Goal: Task Accomplishment & Management: Complete application form

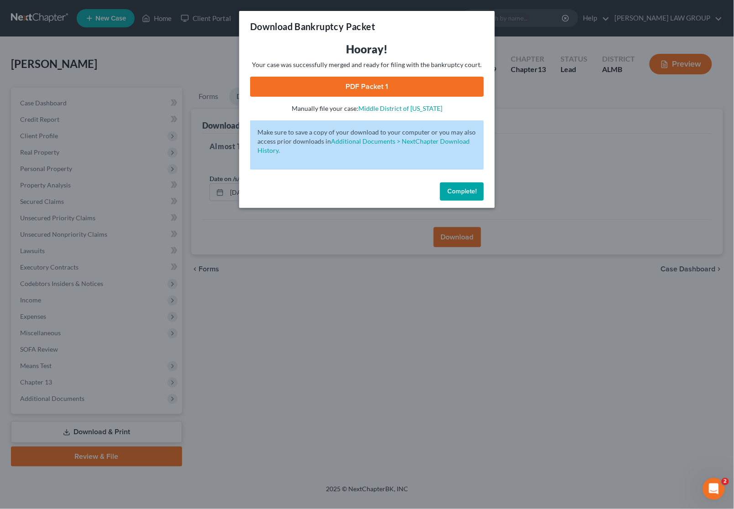
click at [541, 110] on div "Download Bankruptcy Packet Hooray! Your case was successfully merged and ready …" at bounding box center [367, 254] width 734 height 509
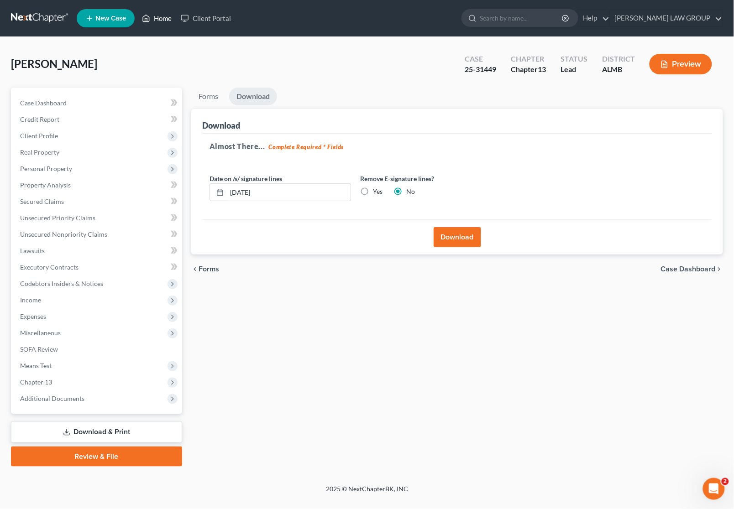
click at [154, 14] on link "Home" at bounding box center [156, 18] width 39 height 16
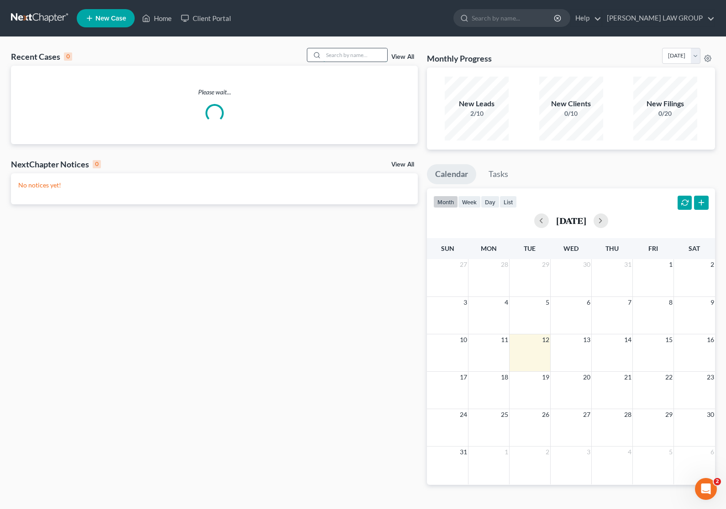
click at [332, 55] on input "search" at bounding box center [355, 54] width 64 height 13
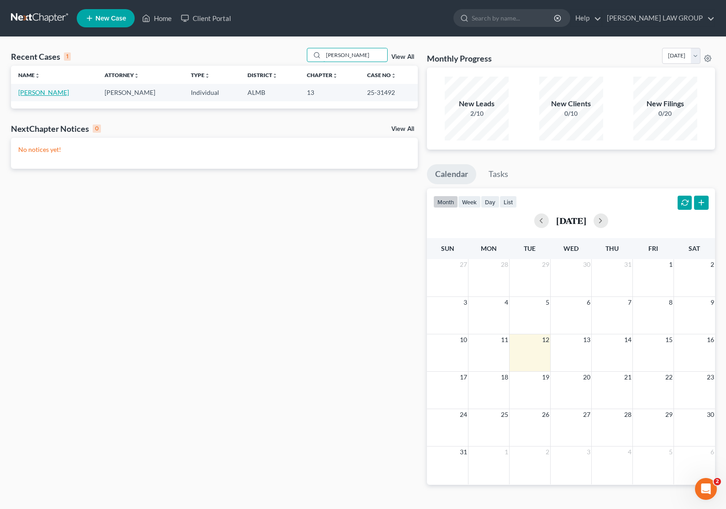
type input "[PERSON_NAME]"
click at [28, 92] on link "[PERSON_NAME]" at bounding box center [43, 93] width 51 height 8
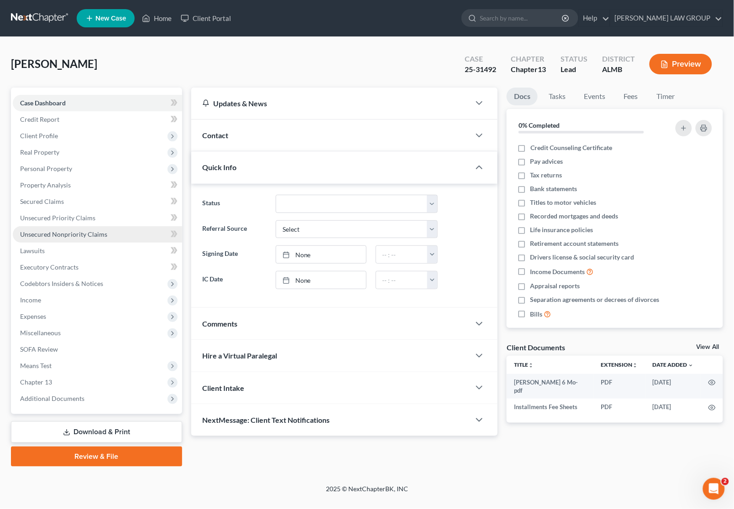
click at [44, 235] on span "Unsecured Nonpriority Claims" at bounding box center [63, 235] width 87 height 8
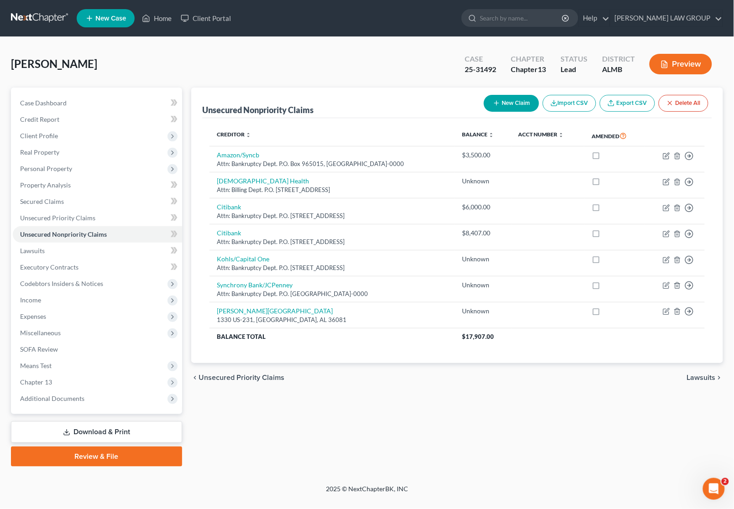
click at [501, 101] on button "New Claim" at bounding box center [511, 103] width 55 height 17
select select "0"
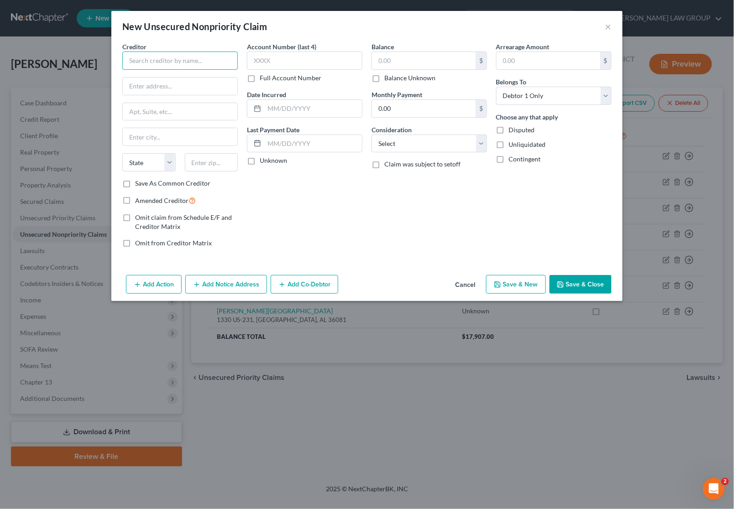
click at [191, 64] on input "text" at bounding box center [179, 61] width 115 height 18
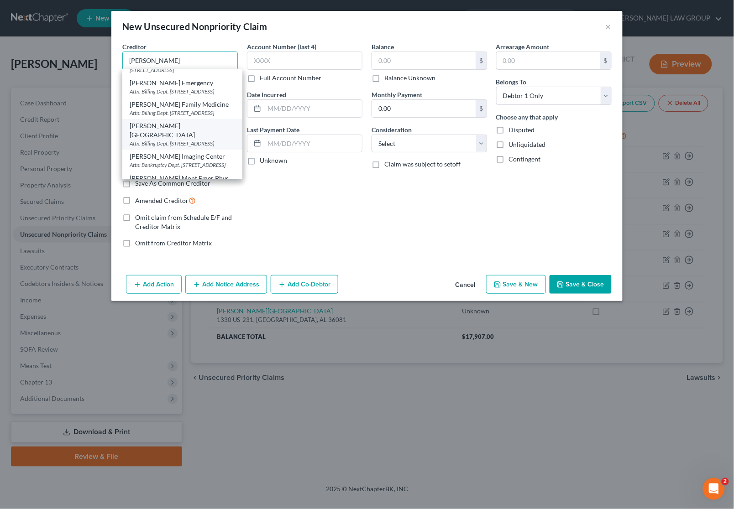
scroll to position [57, 0]
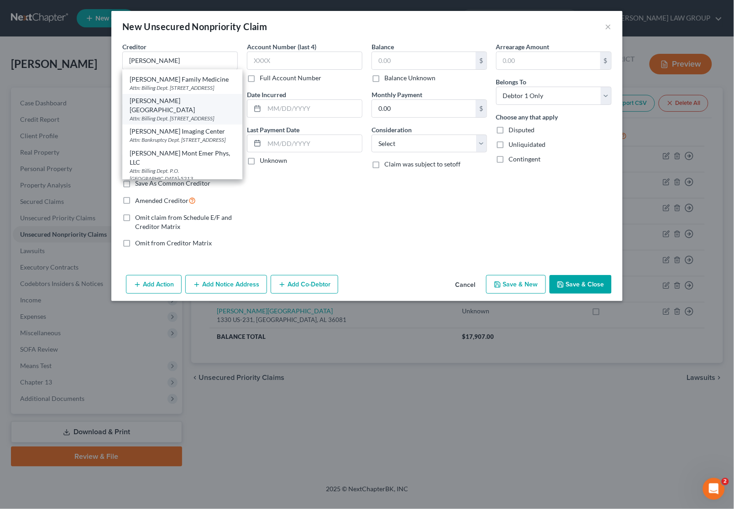
click at [192, 115] on div "Attn: Billing Dept. [STREET_ADDRESS]" at bounding box center [182, 119] width 105 height 8
type input "[PERSON_NAME][GEOGRAPHIC_DATA]"
type input "Attn: Billing Dept."
type input "[GEOGRAPHIC_DATA]"
type input "[PERSON_NAME]"
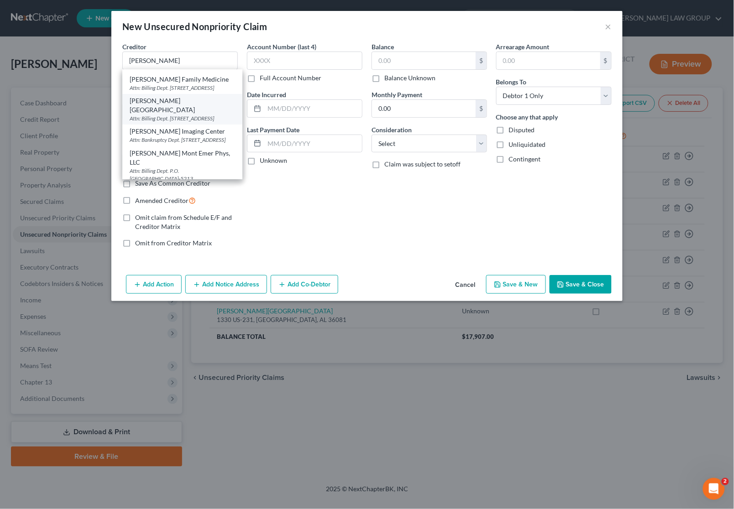
select select "0"
type input "36106-0000"
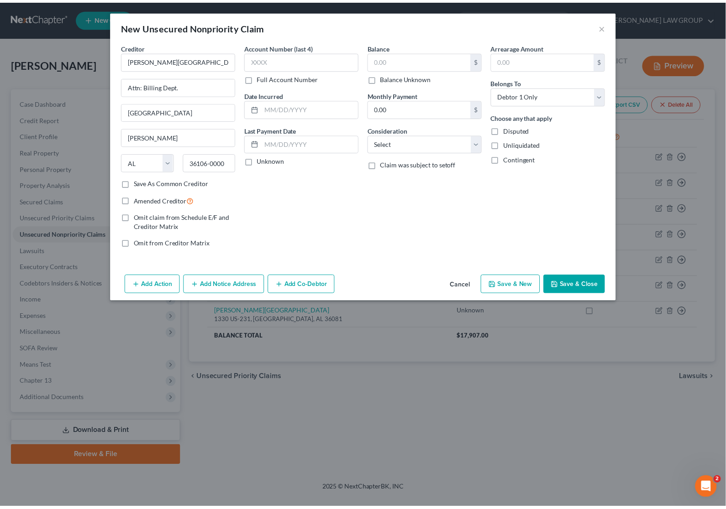
scroll to position [0, 0]
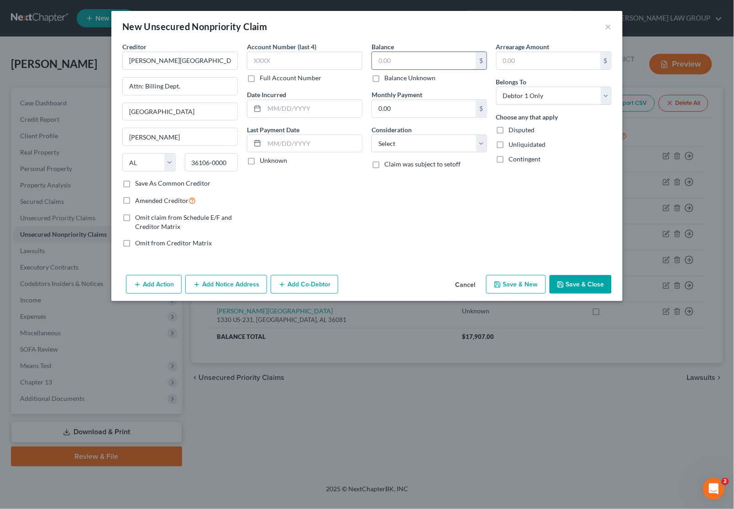
click at [403, 57] on input "text" at bounding box center [424, 60] width 104 height 17
type input "2,310"
click at [523, 284] on button "Save & New" at bounding box center [516, 284] width 60 height 19
select select "0"
type input "2,310.00"
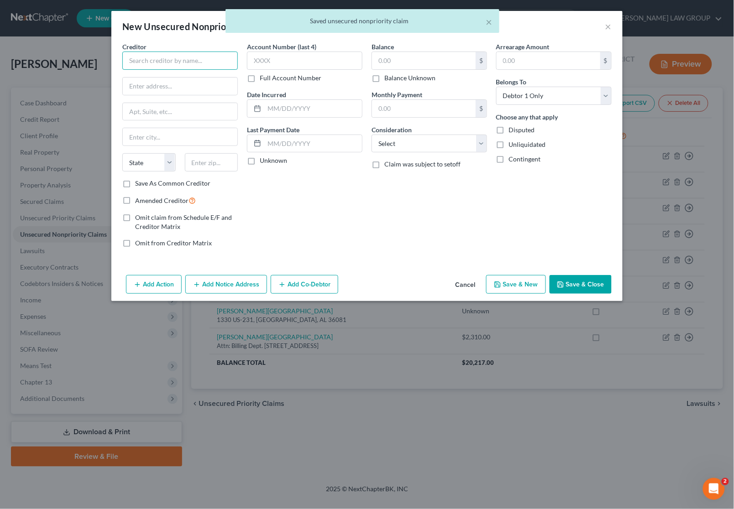
click at [169, 59] on input "text" at bounding box center [179, 61] width 115 height 18
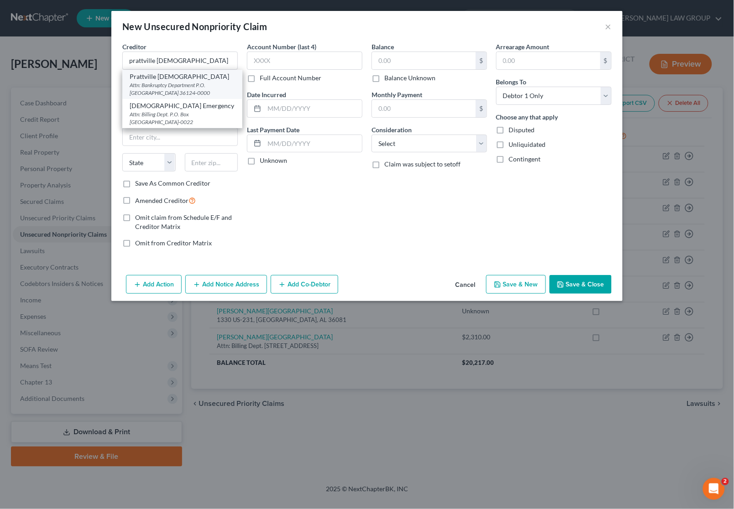
click at [184, 82] on div "Attn: Bankruptcy Department P.O. [GEOGRAPHIC_DATA] 36124-0000" at bounding box center [182, 89] width 105 height 16
type input "Prattville [DEMOGRAPHIC_DATA]"
type input "Attn: Bankruptcy Department"
type input "P.O. Box 241145"
type input "[PERSON_NAME]"
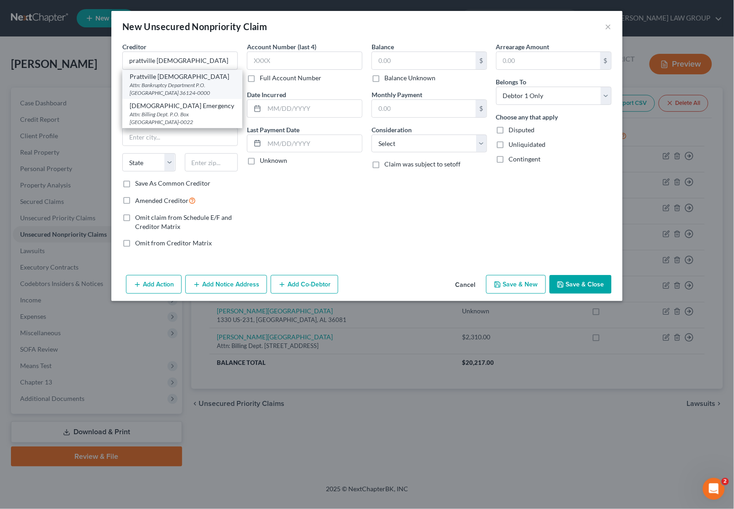
select select "0"
type input "36124-0000"
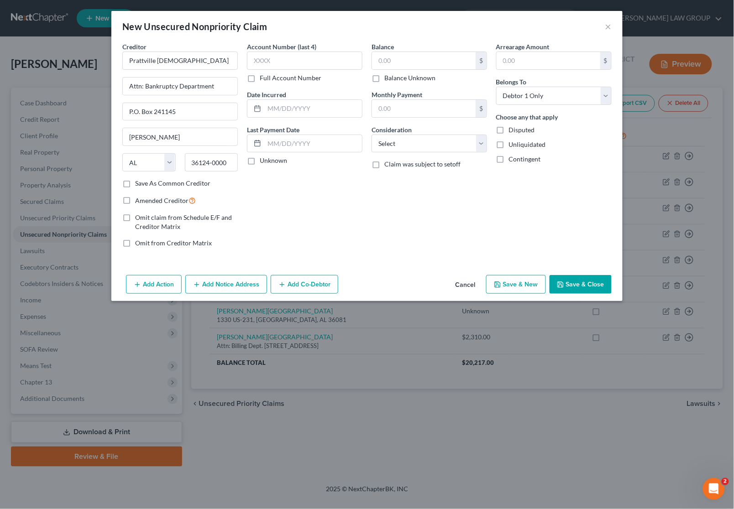
click at [384, 78] on label "Balance Unknown" at bounding box center [409, 77] width 51 height 9
click at [388, 78] on input "Balance Unknown" at bounding box center [391, 76] width 6 height 6
checkbox input "true"
type input "0.00"
click at [509, 142] on label "Unliquidated" at bounding box center [527, 144] width 37 height 9
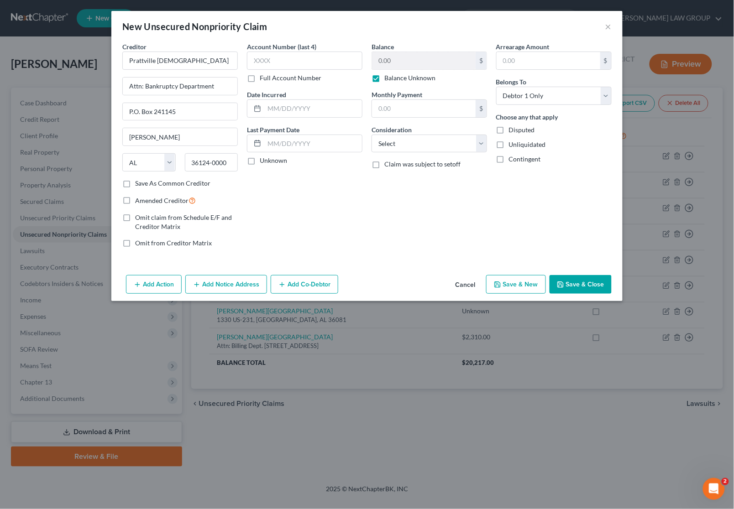
click at [513, 142] on input "Unliquidated" at bounding box center [516, 143] width 6 height 6
checkbox input "true"
click at [582, 283] on button "Save & Close" at bounding box center [581, 284] width 62 height 19
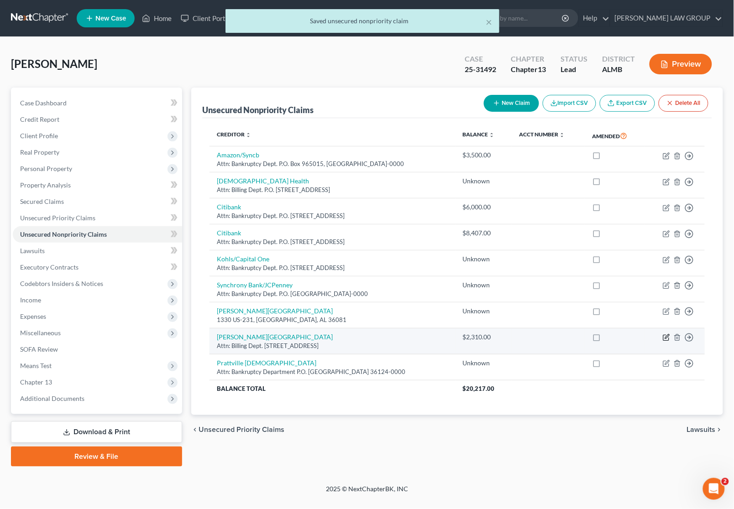
click at [666, 335] on icon "button" at bounding box center [666, 337] width 7 height 7
select select "0"
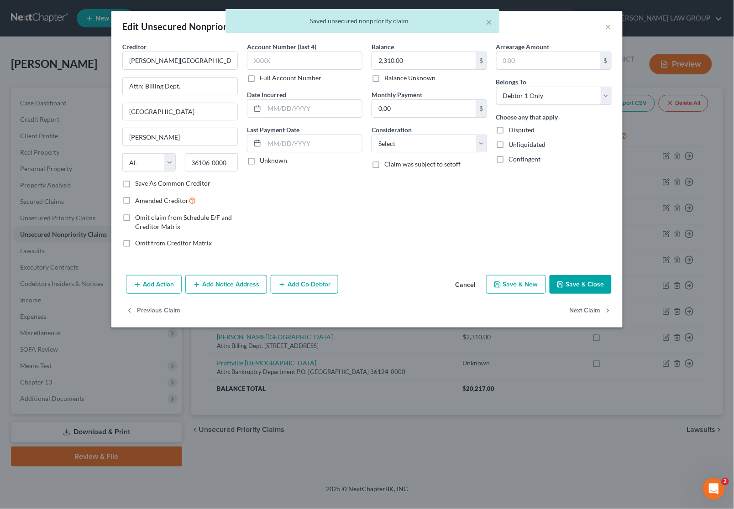
click at [509, 144] on label "Unliquidated" at bounding box center [527, 144] width 37 height 9
click at [513, 144] on input "Unliquidated" at bounding box center [516, 143] width 6 height 6
checkbox input "true"
click at [585, 288] on button "Save & Close" at bounding box center [581, 284] width 62 height 19
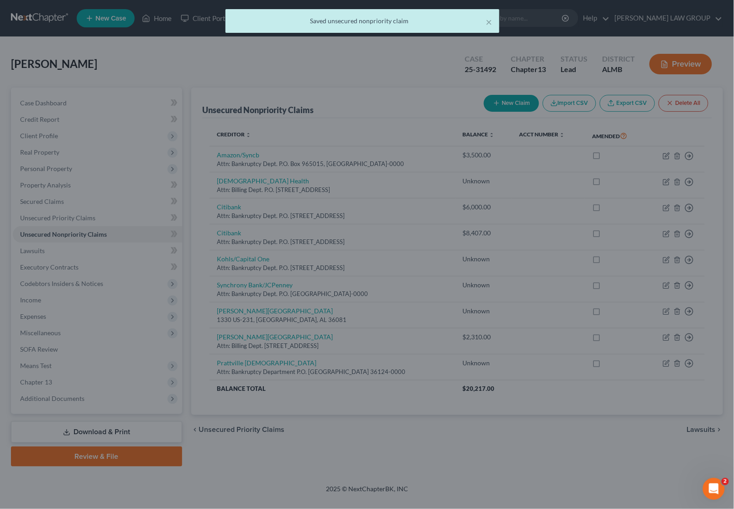
type input "0"
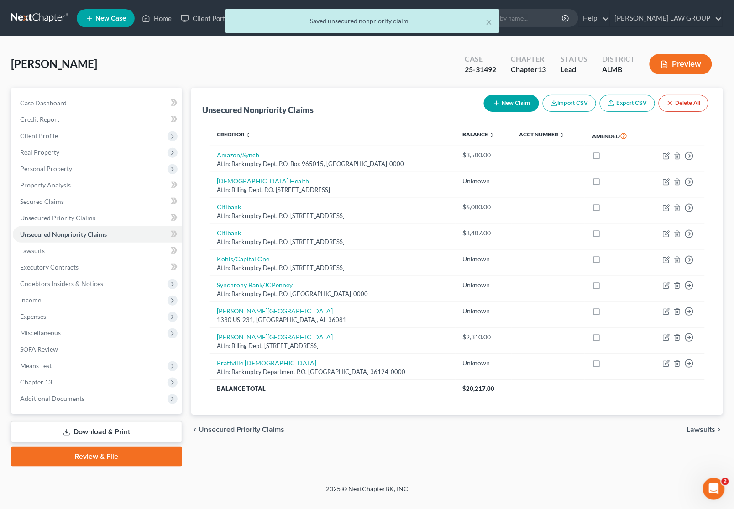
click at [136, 434] on link "Download & Print" at bounding box center [96, 432] width 171 height 21
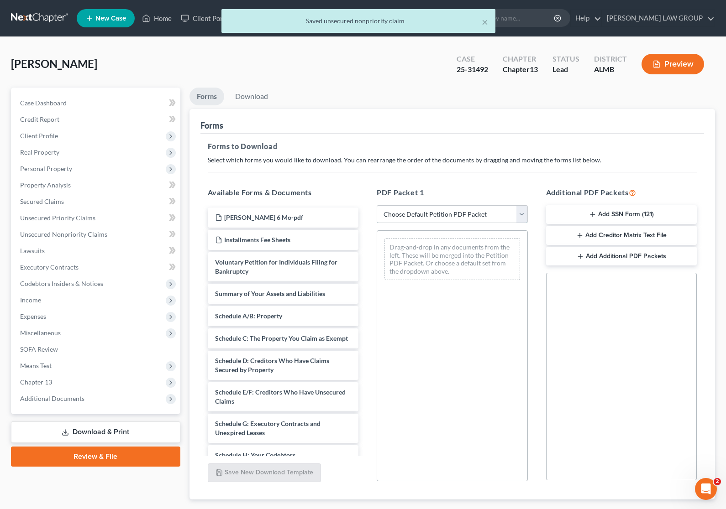
click at [398, 213] on select "Choose Default Petition PDF Packet Complete Bankruptcy Petition (all forms and …" at bounding box center [452, 214] width 151 height 18
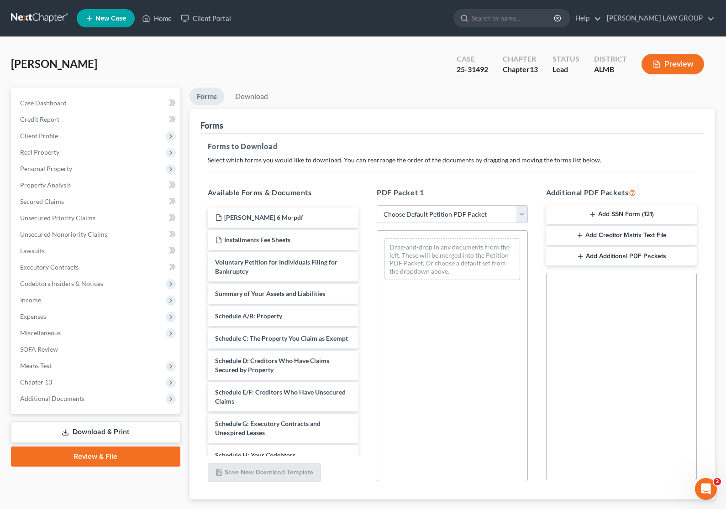
select select "2"
click at [377, 205] on select "Choose Default Petition PDF Packet Complete Bankruptcy Petition (all forms and …" at bounding box center [452, 214] width 151 height 18
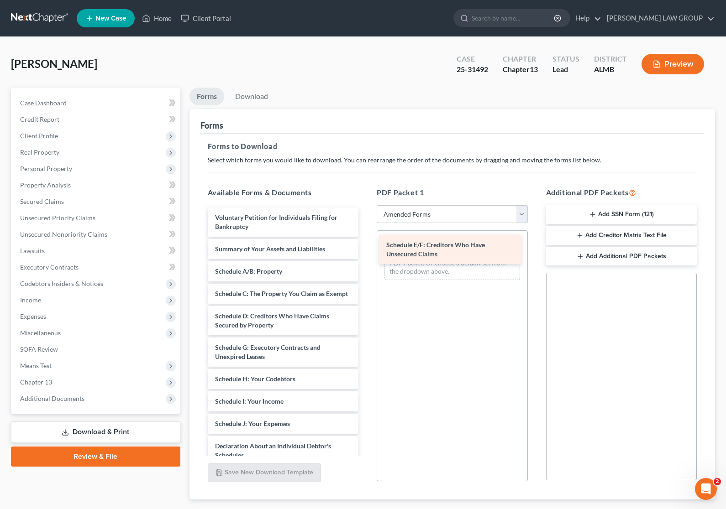
drag, startPoint x: 275, startPoint y: 358, endPoint x: 446, endPoint y: 247, distance: 204.6
click at [366, 247] on div "Schedule E/F: Creditors Who Have Unsecured Claims Voluntary Petition for Indivi…" at bounding box center [283, 418] width 166 height 420
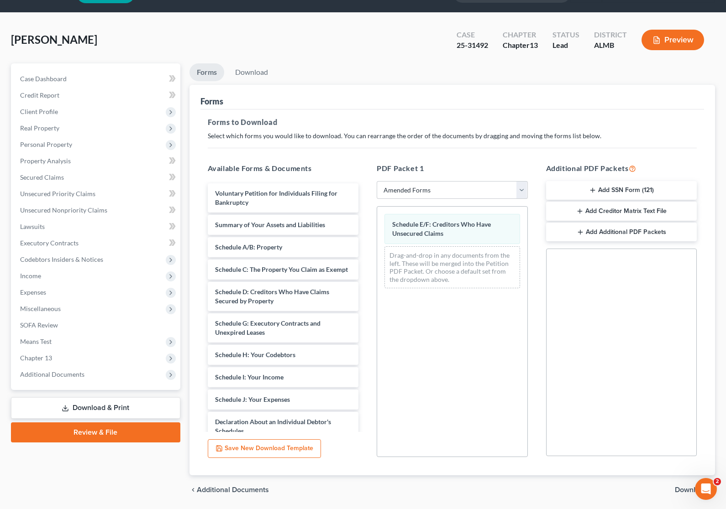
scroll to position [54, 0]
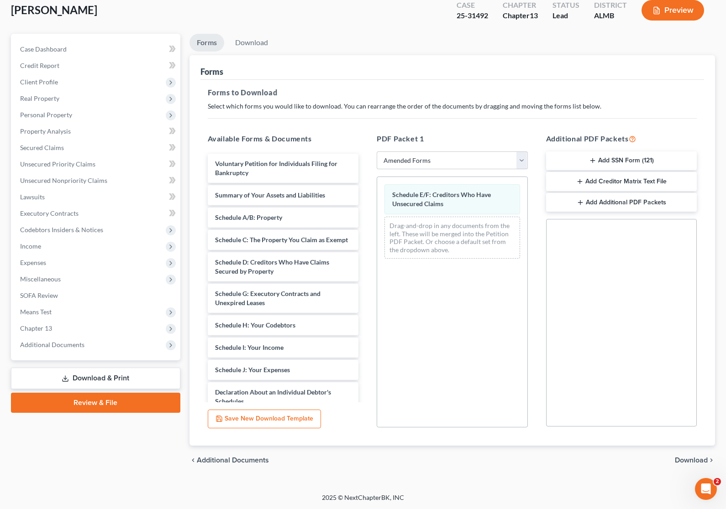
click at [684, 458] on span "Download" at bounding box center [691, 460] width 33 height 7
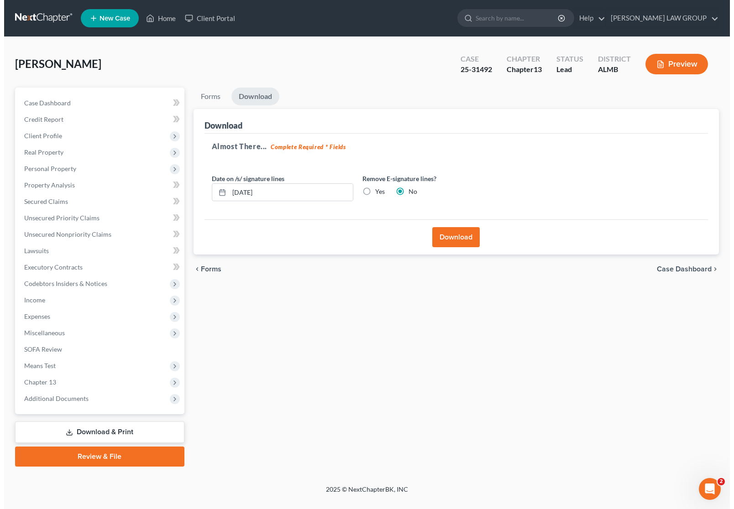
scroll to position [0, 0]
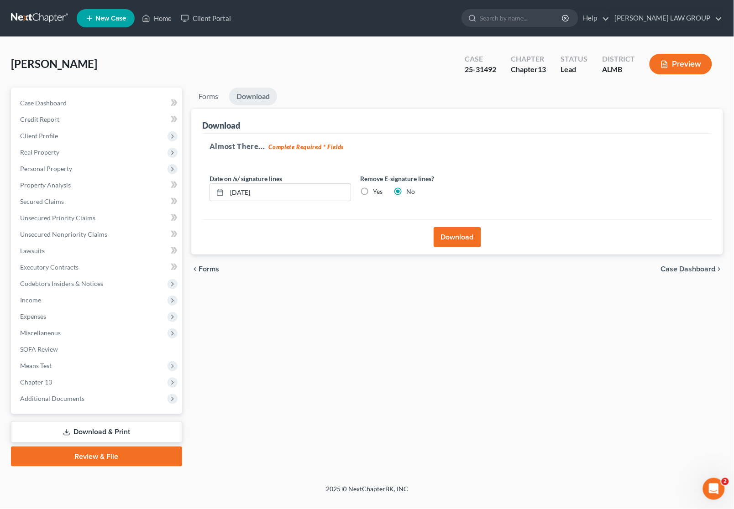
click at [452, 237] on button "Download" at bounding box center [457, 237] width 47 height 20
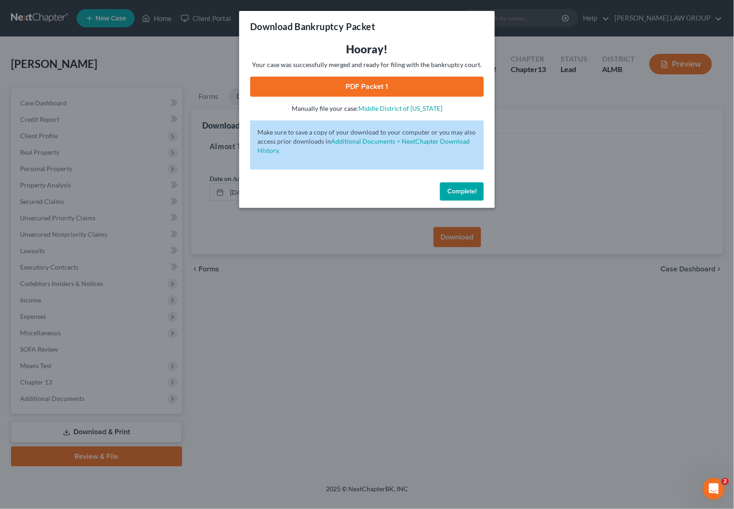
click at [284, 85] on link "PDF Packet 1" at bounding box center [367, 87] width 234 height 20
click at [573, 128] on div "Download Bankruptcy Packet Hooray! Your case was successfully merged and ready …" at bounding box center [367, 254] width 734 height 509
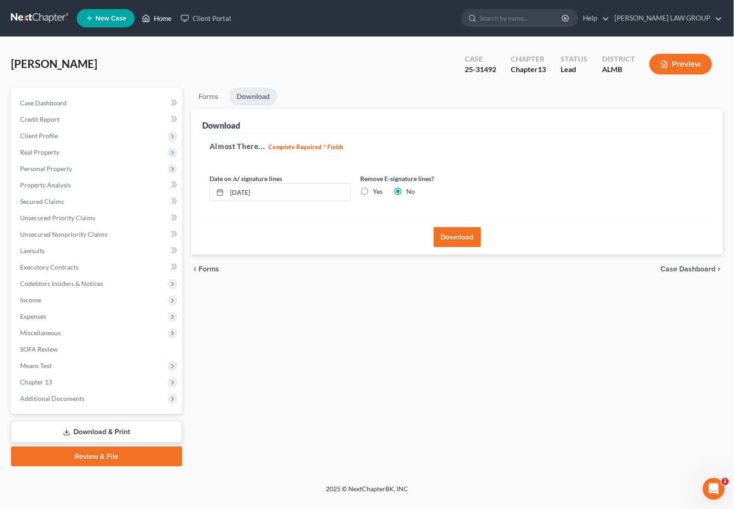
click at [163, 18] on link "Home" at bounding box center [156, 18] width 39 height 16
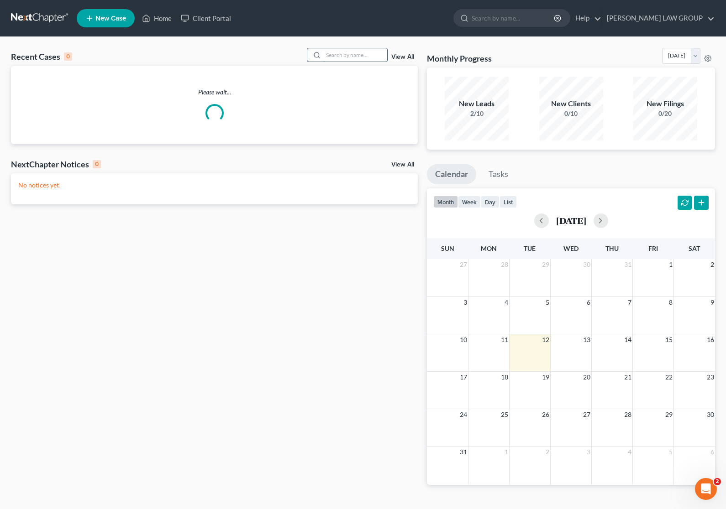
click at [359, 56] on input "search" at bounding box center [355, 54] width 64 height 13
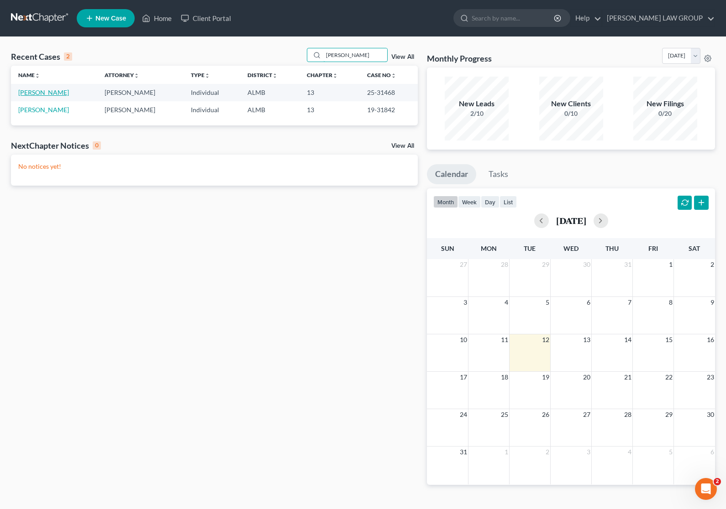
type input "[PERSON_NAME]"
click at [42, 90] on link "[PERSON_NAME]" at bounding box center [43, 93] width 51 height 8
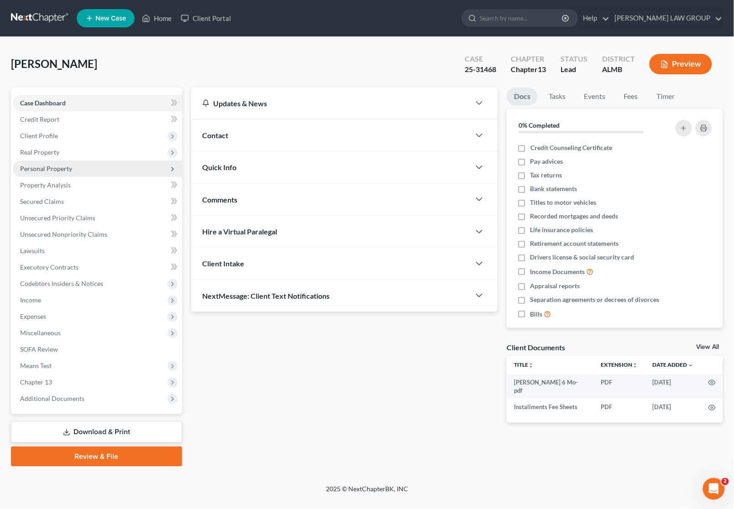
click at [42, 169] on span "Personal Property" at bounding box center [46, 169] width 52 height 8
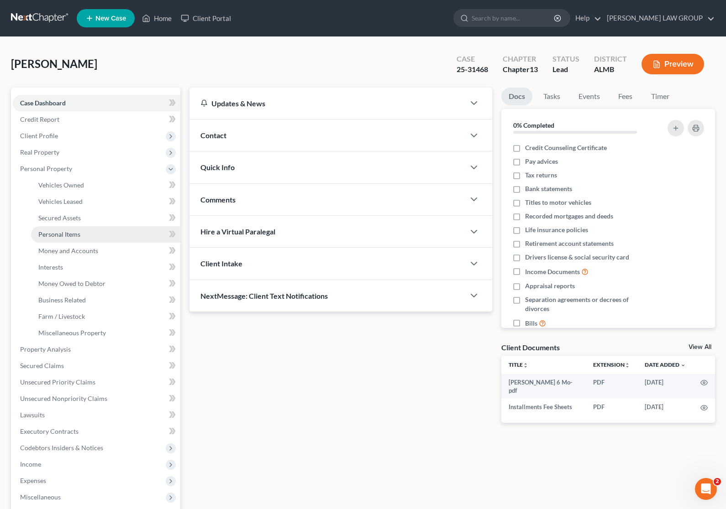
click at [70, 233] on span "Personal Items" at bounding box center [59, 235] width 42 height 8
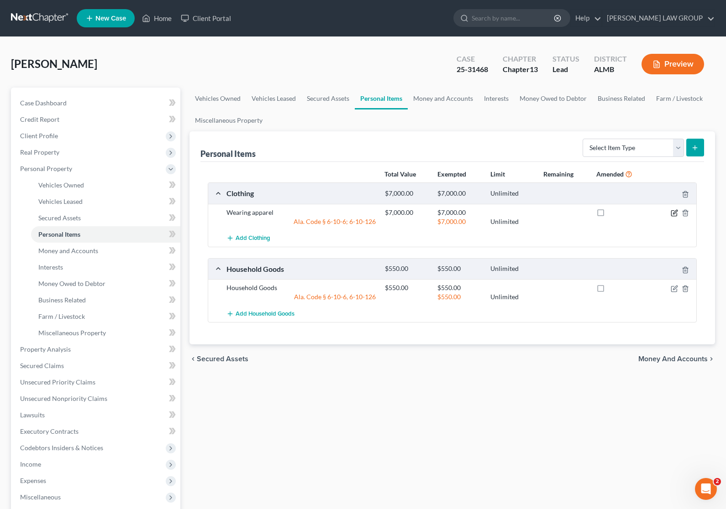
click at [674, 215] on icon "button" at bounding box center [674, 213] width 7 height 7
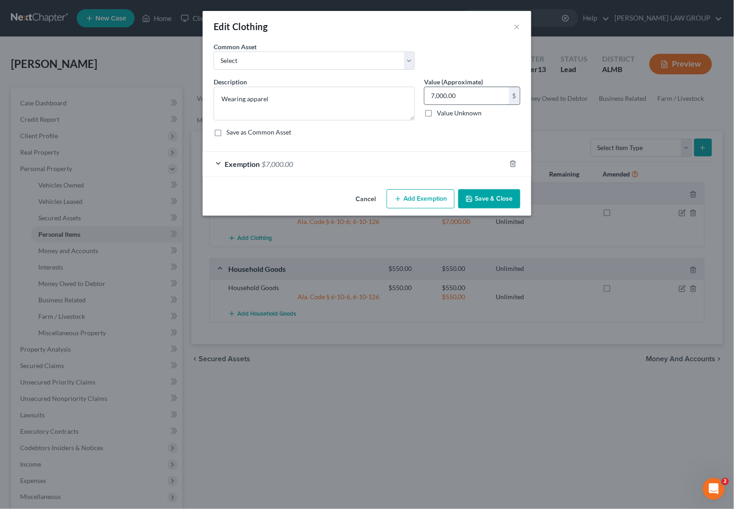
click at [471, 94] on input "7,000.00" at bounding box center [467, 95] width 84 height 17
type input "2,000"
click at [435, 165] on div "Exemption $7,000.00" at bounding box center [354, 164] width 303 height 24
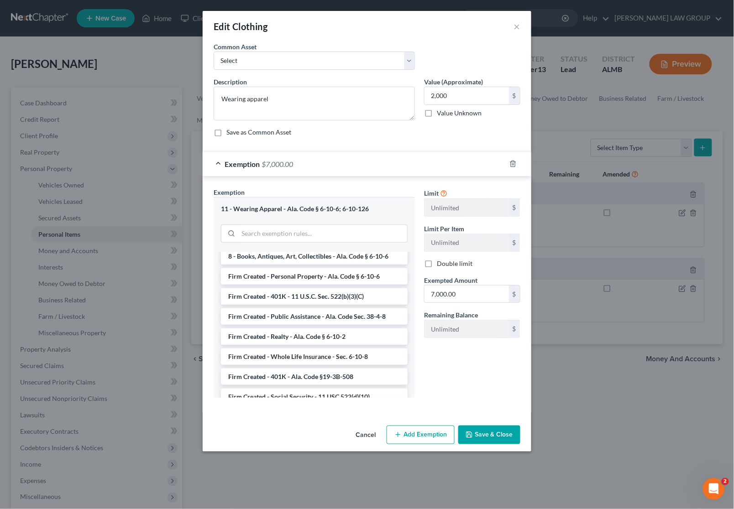
scroll to position [799, 0]
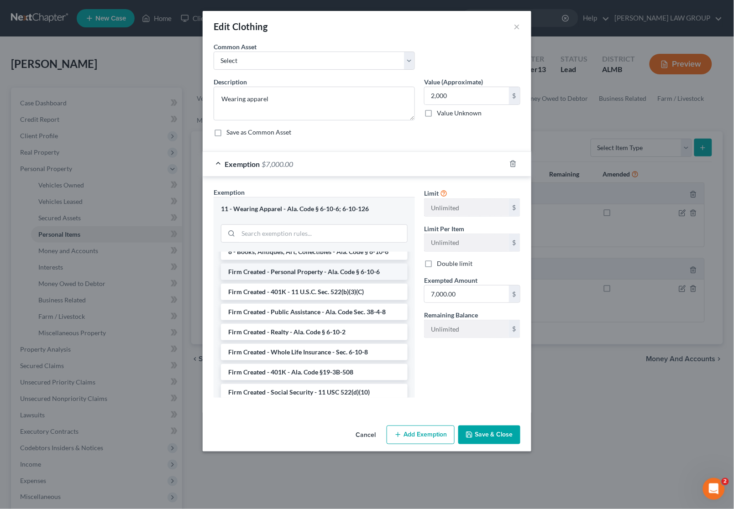
click at [359, 264] on li "Firm Created - Personal Property - Ala. Code § 6-10-6" at bounding box center [314, 272] width 187 height 16
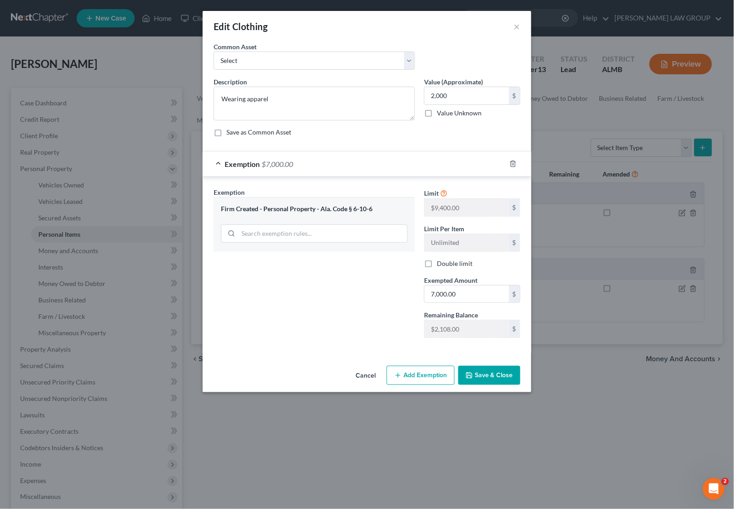
click at [495, 374] on button "Save & Close" at bounding box center [489, 375] width 62 height 19
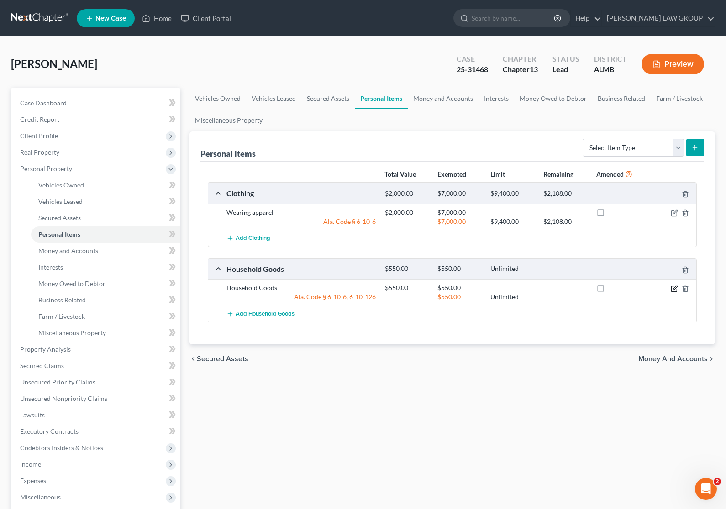
click at [672, 290] on icon "button" at bounding box center [674, 288] width 7 height 7
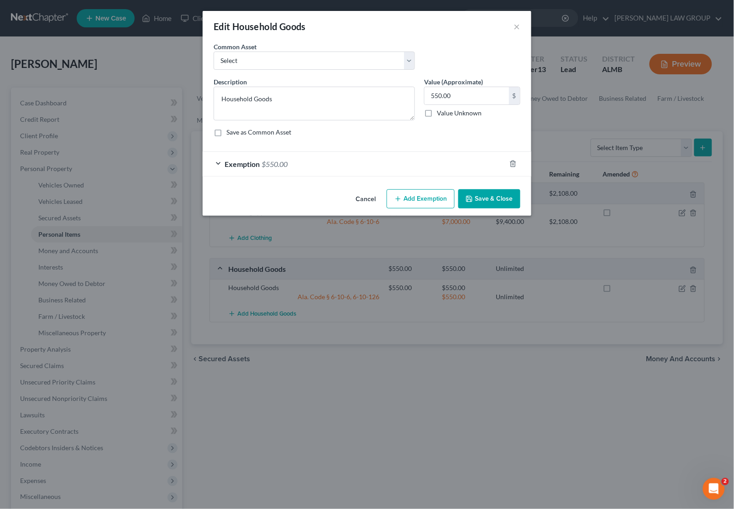
click at [409, 165] on div "Exemption $550.00" at bounding box center [354, 164] width 303 height 24
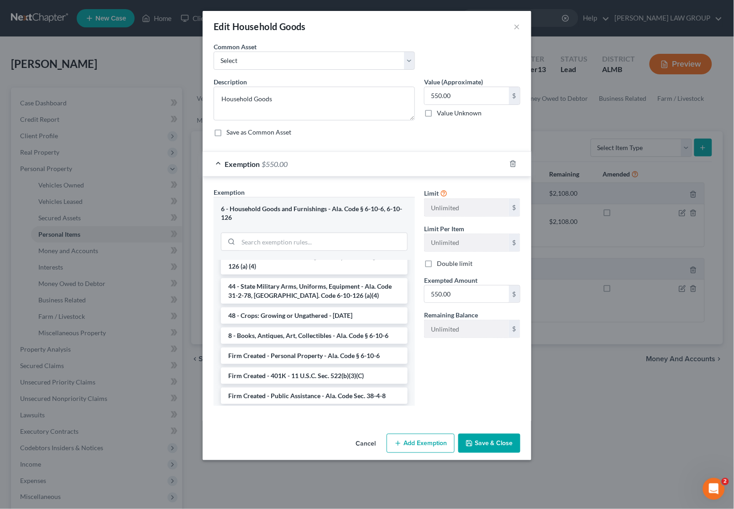
scroll to position [779, 0]
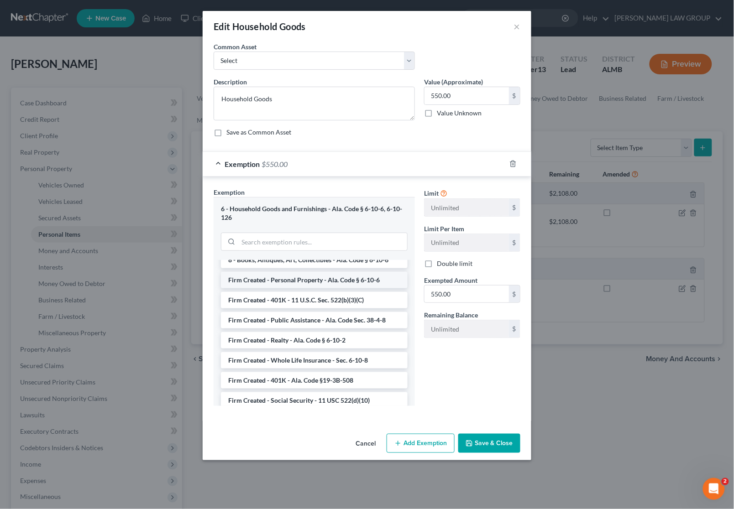
click at [317, 272] on li "Firm Created - Personal Property - Ala. Code § 6-10-6" at bounding box center [314, 280] width 187 height 16
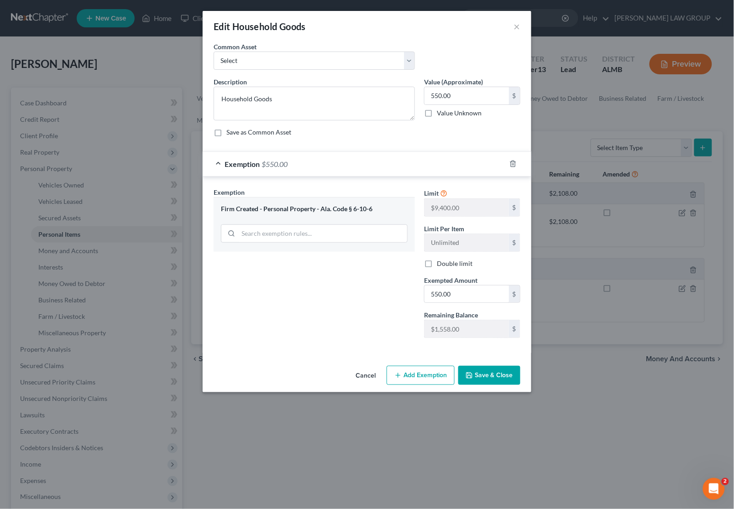
click at [486, 377] on button "Save & Close" at bounding box center [489, 375] width 62 height 19
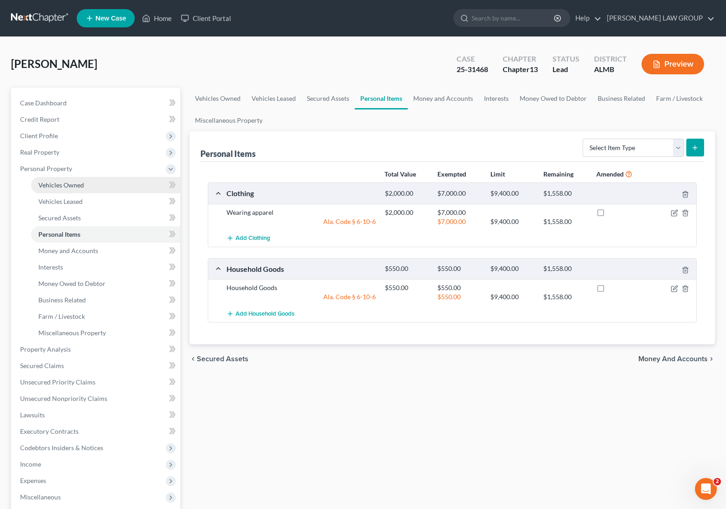
click at [72, 186] on span "Vehicles Owned" at bounding box center [61, 185] width 46 height 8
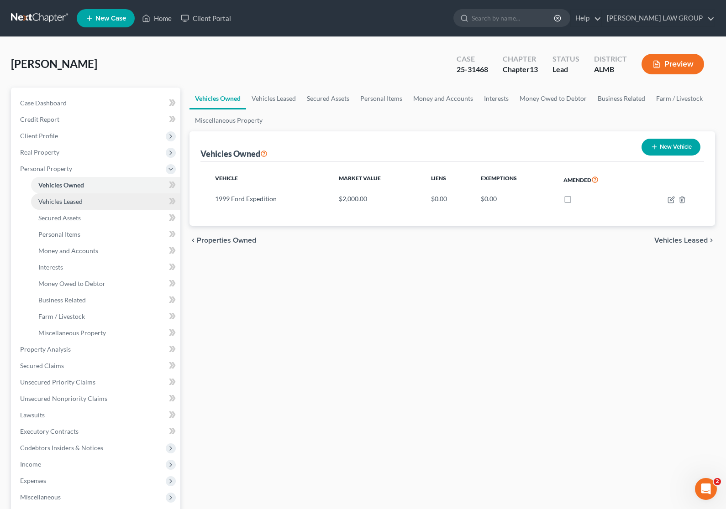
click at [69, 201] on span "Vehicles Leased" at bounding box center [60, 202] width 44 height 8
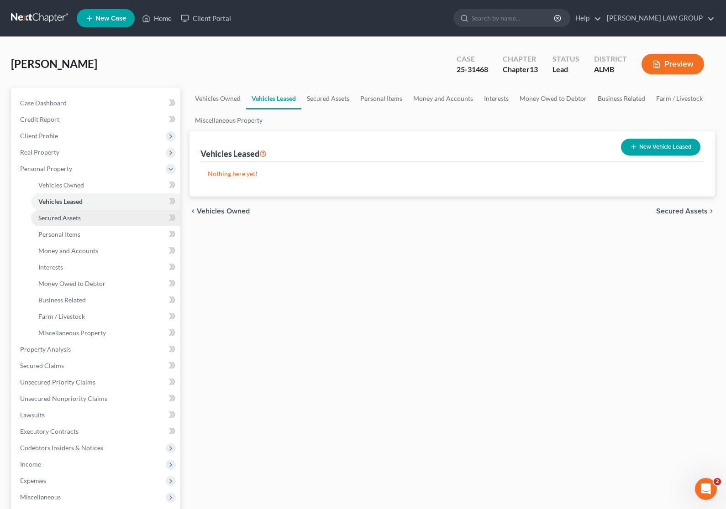
click at [68, 211] on link "Secured Assets" at bounding box center [105, 218] width 149 height 16
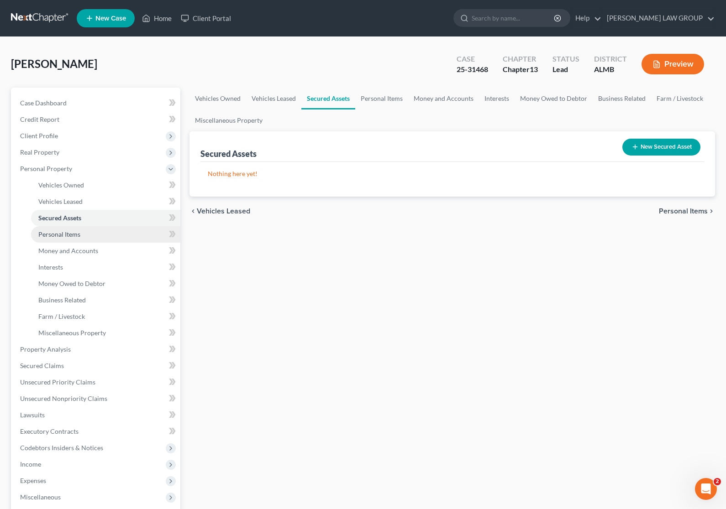
click at [68, 231] on span "Personal Items" at bounding box center [59, 235] width 42 height 8
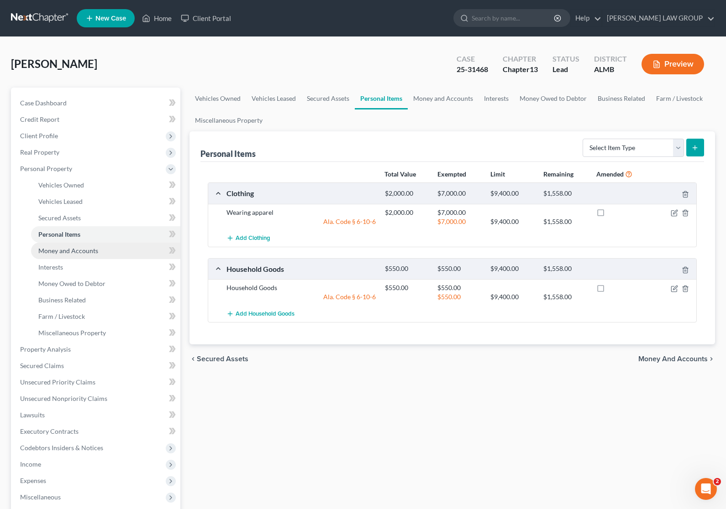
click at [72, 249] on span "Money and Accounts" at bounding box center [68, 251] width 60 height 8
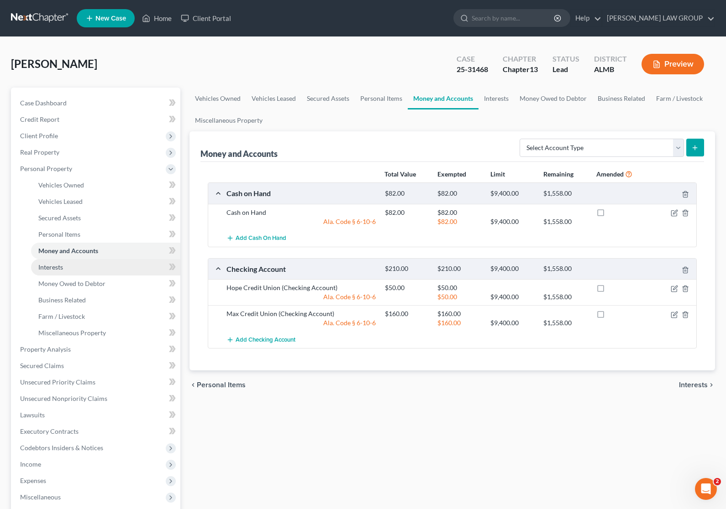
click at [72, 272] on link "Interests" at bounding box center [105, 267] width 149 height 16
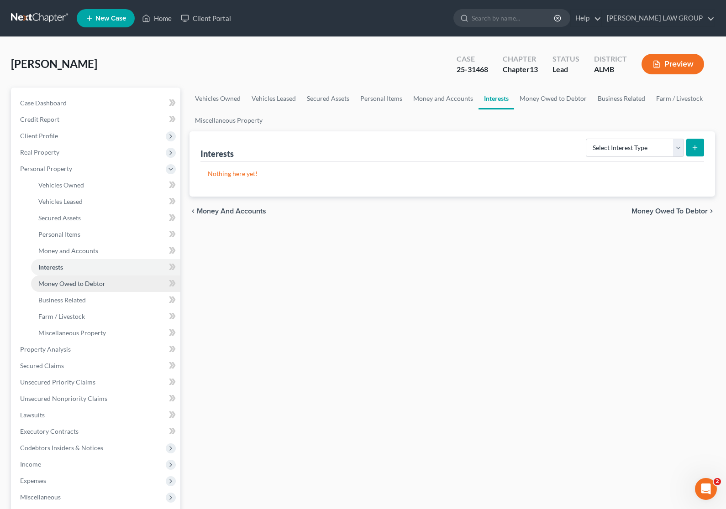
click at [72, 283] on span "Money Owed to Debtor" at bounding box center [71, 284] width 67 height 8
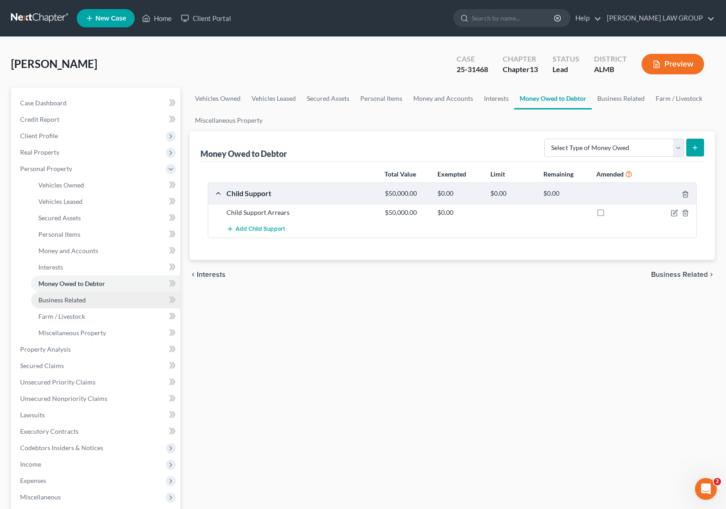
click at [72, 297] on span "Business Related" at bounding box center [61, 300] width 47 height 8
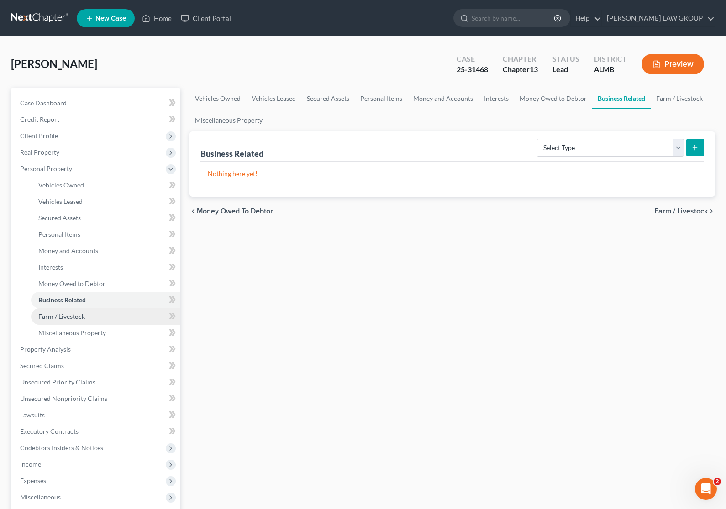
click at [72, 314] on span "Farm / Livestock" at bounding box center [61, 317] width 47 height 8
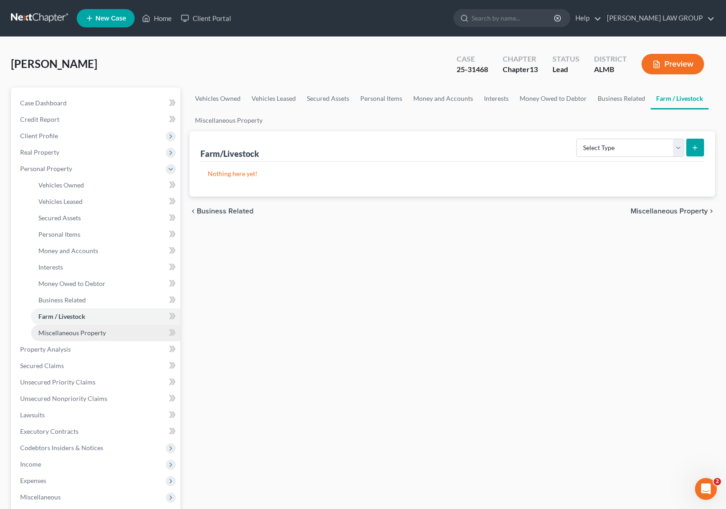
click at [73, 334] on span "Miscellaneous Property" at bounding box center [72, 333] width 68 height 8
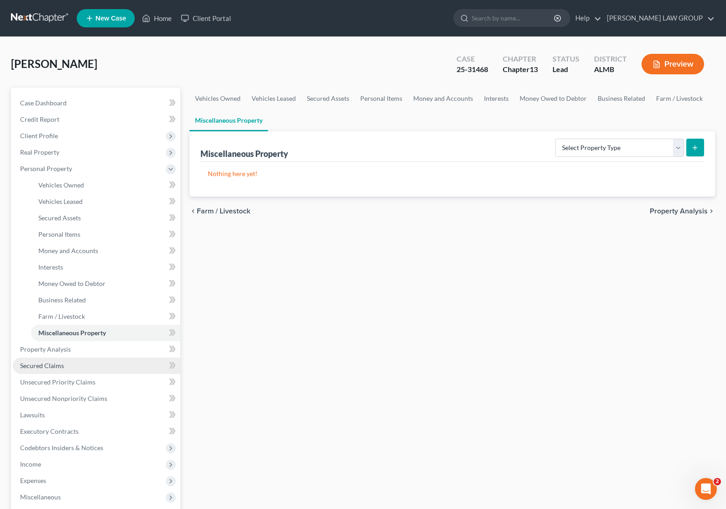
click at [38, 359] on link "Secured Claims" at bounding box center [97, 366] width 168 height 16
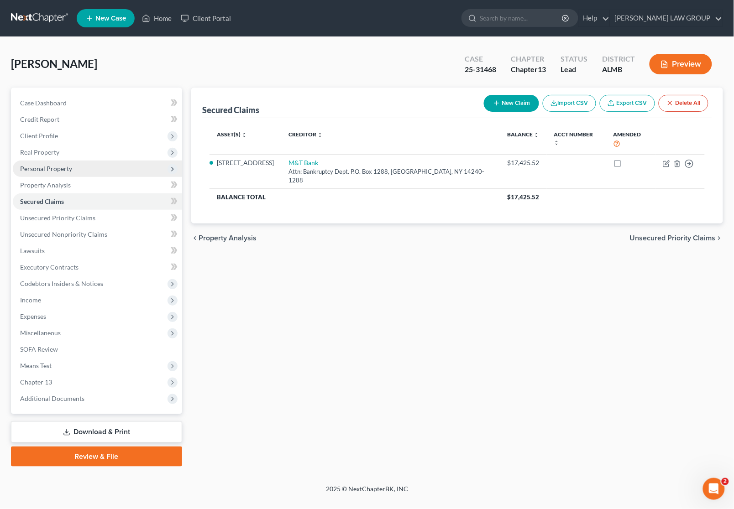
click at [44, 168] on span "Personal Property" at bounding box center [46, 169] width 52 height 8
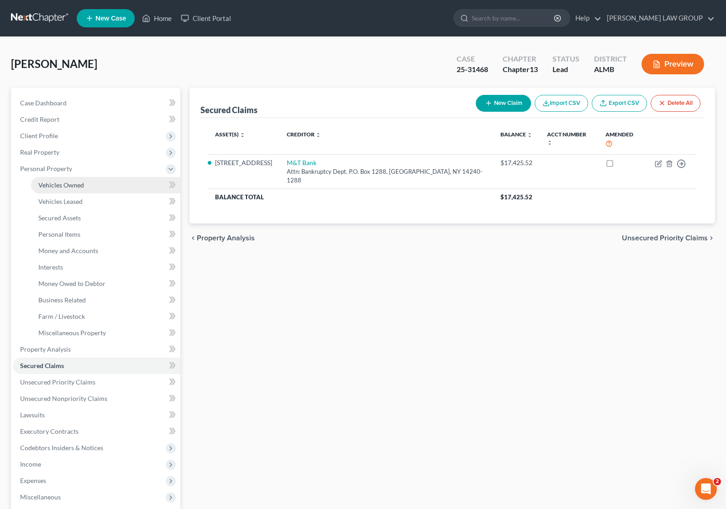
click at [50, 182] on span "Vehicles Owned" at bounding box center [61, 185] width 46 height 8
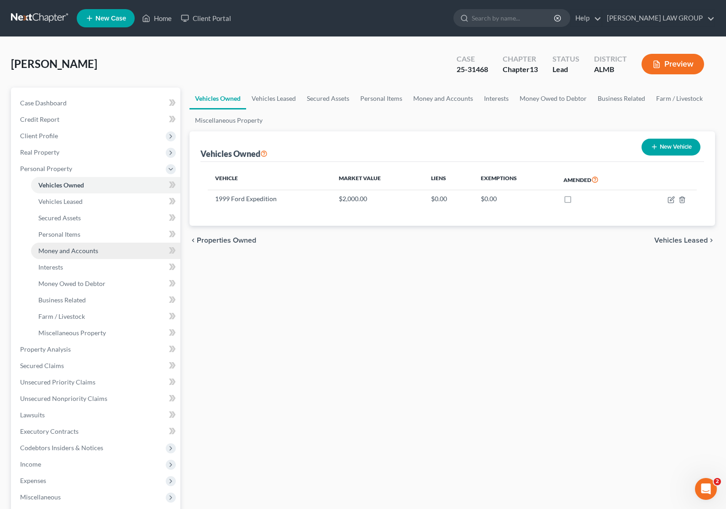
click at [71, 254] on link "Money and Accounts" at bounding box center [105, 251] width 149 height 16
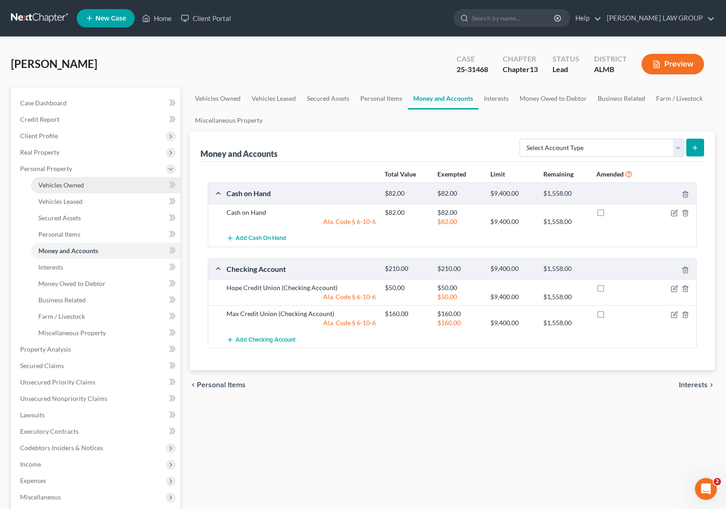
click at [47, 186] on span "Vehicles Owned" at bounding box center [61, 185] width 46 height 8
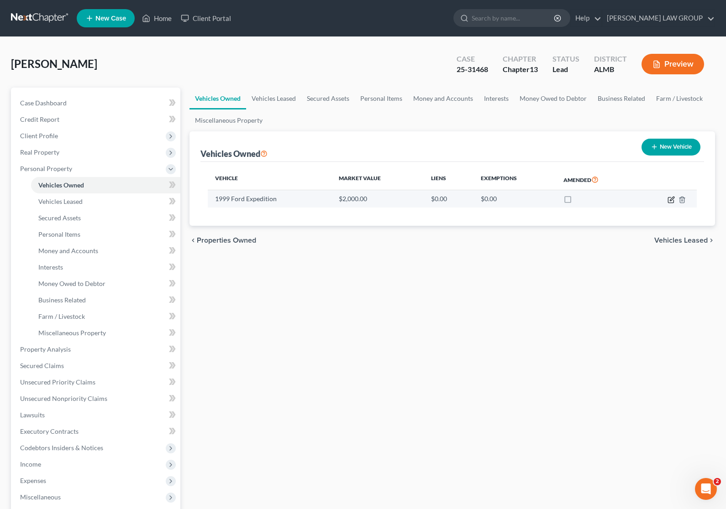
click at [674, 200] on icon "button" at bounding box center [670, 199] width 7 height 7
select select "0"
select select "27"
select select "0"
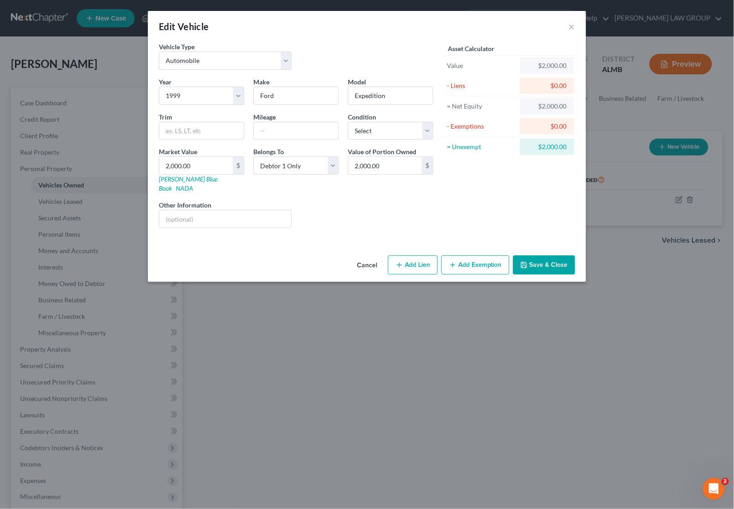
click at [473, 256] on button "Add Exemption" at bounding box center [475, 265] width 68 height 19
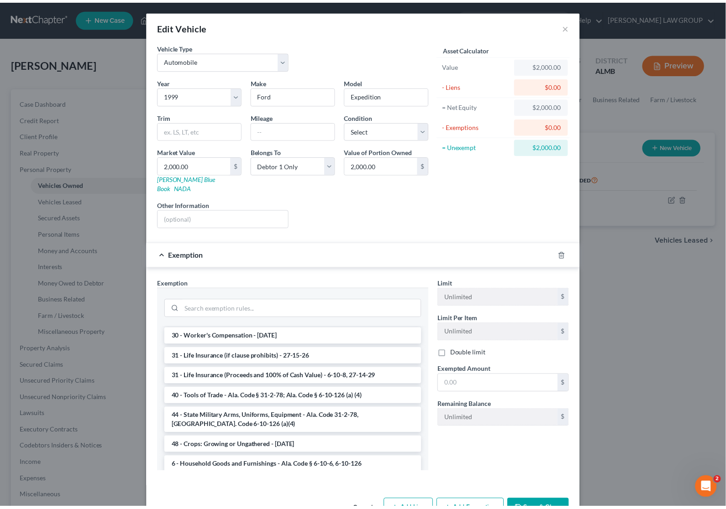
scroll to position [706, 0]
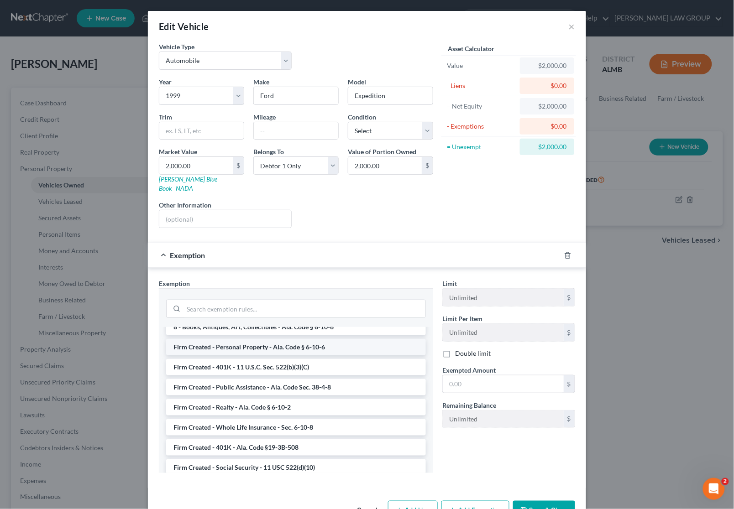
click at [348, 339] on li "Firm Created - Personal Property - Ala. Code § 6-10-6" at bounding box center [296, 347] width 260 height 16
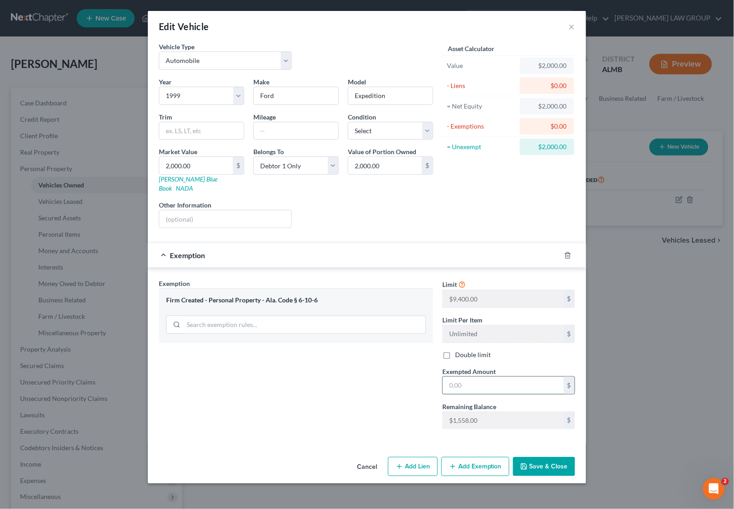
click at [483, 377] on input "text" at bounding box center [503, 385] width 121 height 17
type input "2,000"
click at [535, 459] on button "Save & Close" at bounding box center [544, 466] width 62 height 19
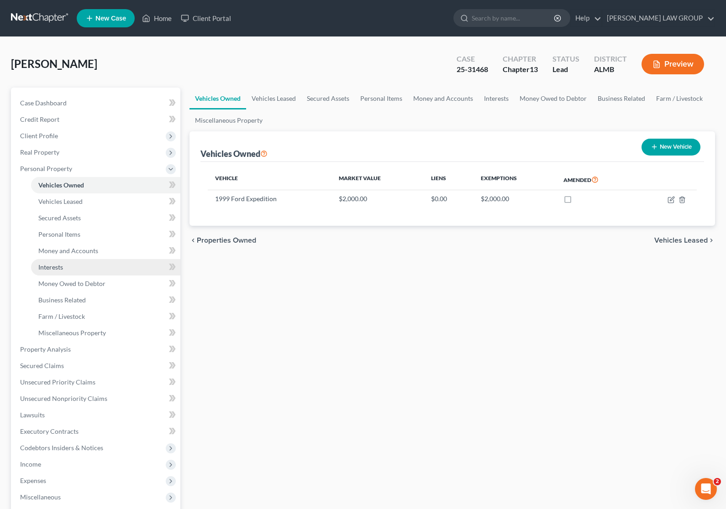
click at [86, 268] on link "Interests" at bounding box center [105, 267] width 149 height 16
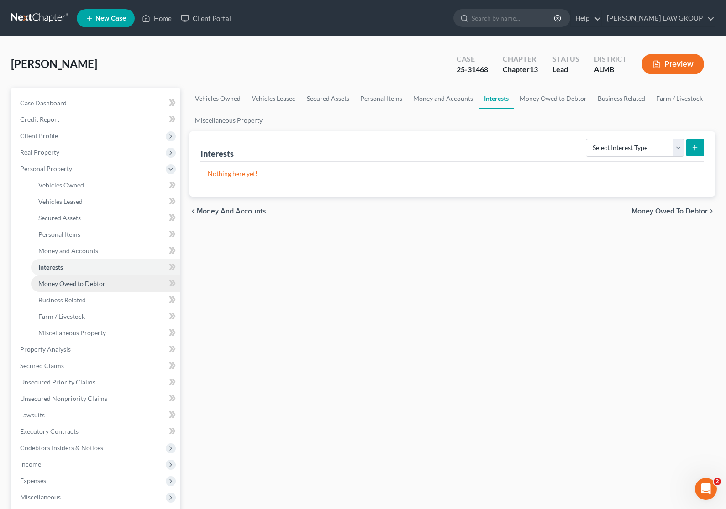
click at [85, 281] on span "Money Owed to Debtor" at bounding box center [71, 284] width 67 height 8
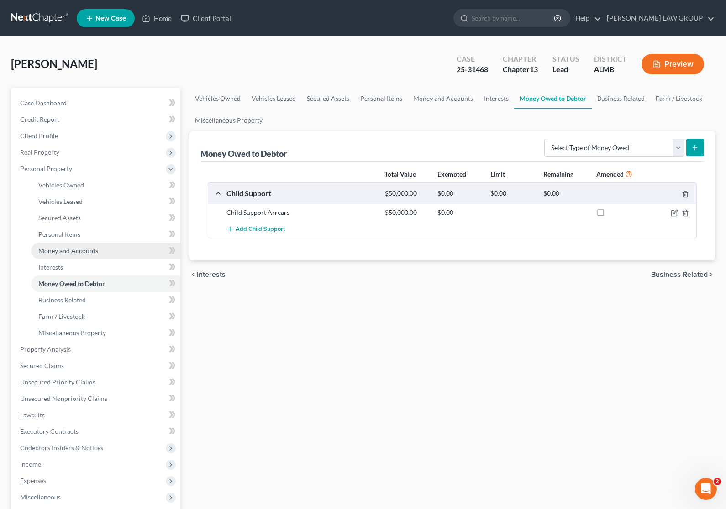
click at [78, 252] on span "Money and Accounts" at bounding box center [68, 251] width 60 height 8
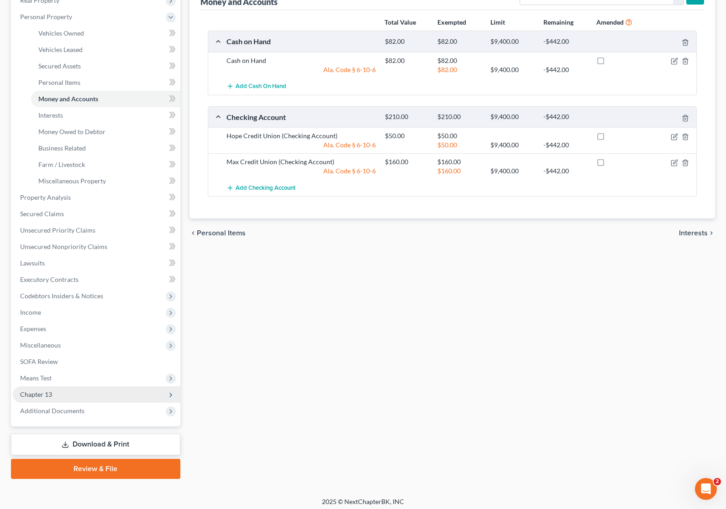
scroll to position [156, 0]
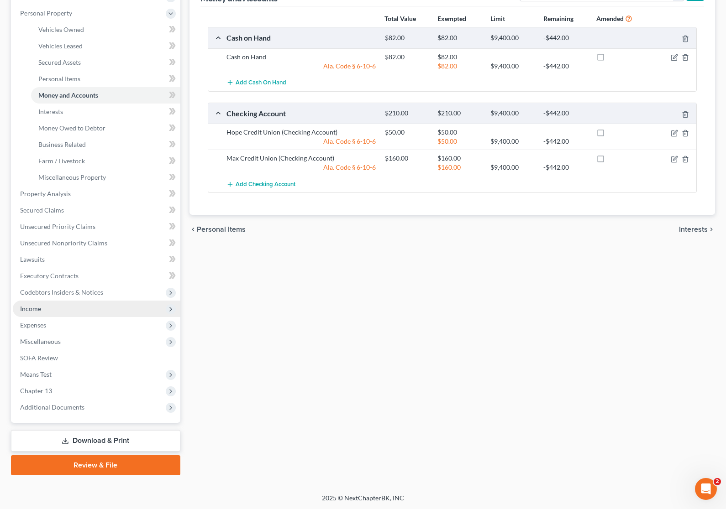
click at [56, 309] on span "Income" at bounding box center [97, 309] width 168 height 16
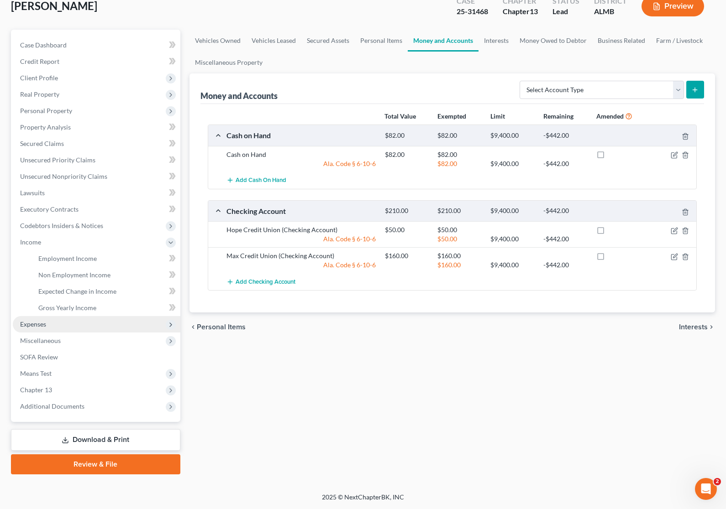
scroll to position [57, 0]
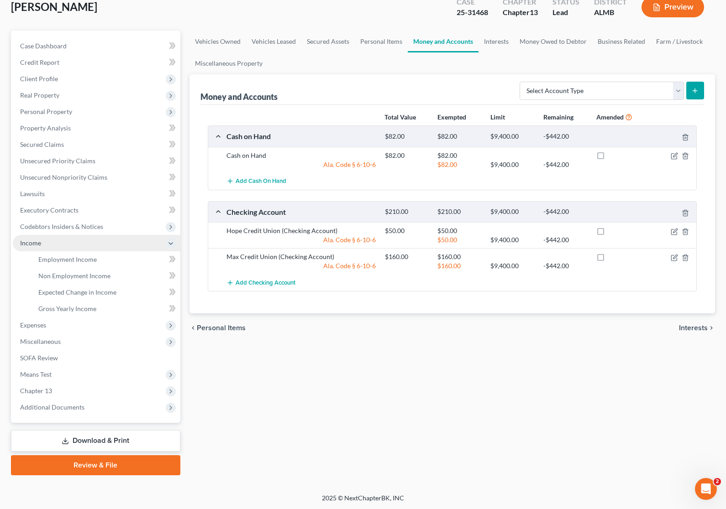
click at [44, 238] on span "Income" at bounding box center [97, 243] width 168 height 16
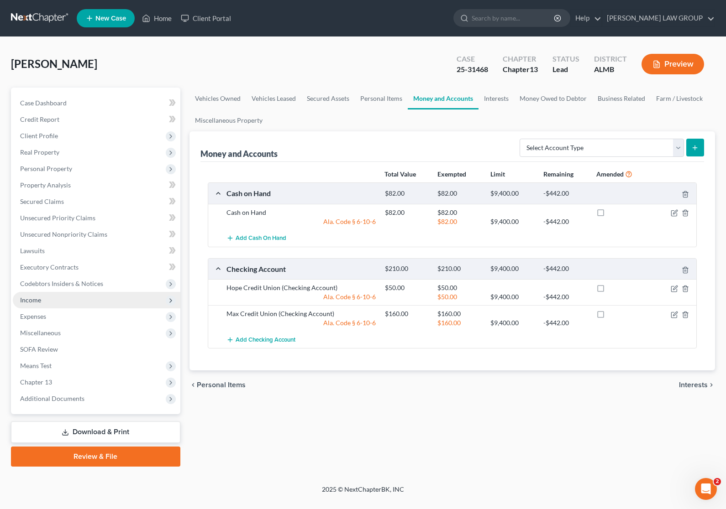
scroll to position [0, 0]
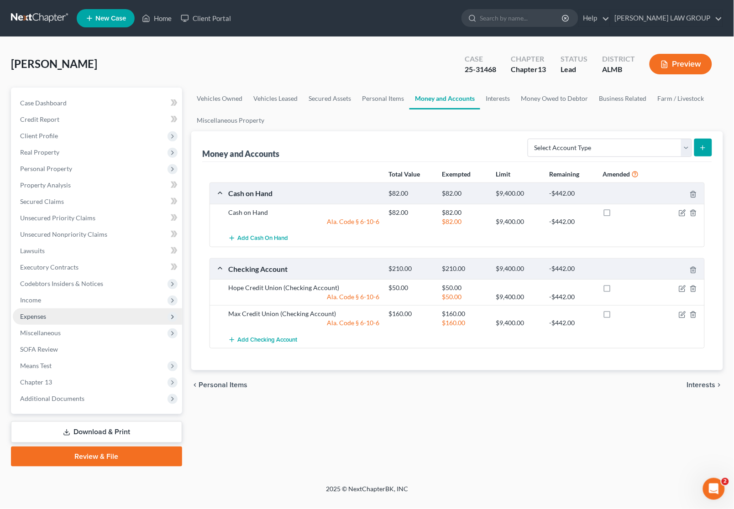
click at [47, 311] on span "Expenses" at bounding box center [97, 317] width 169 height 16
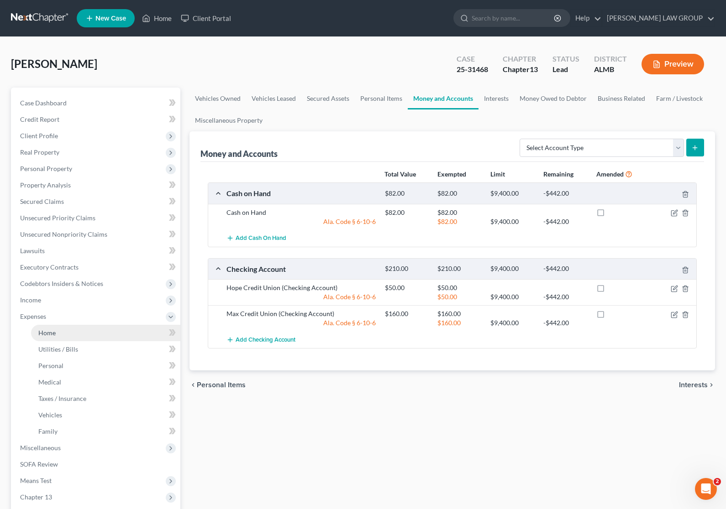
click at [53, 338] on link "Home" at bounding box center [105, 333] width 149 height 16
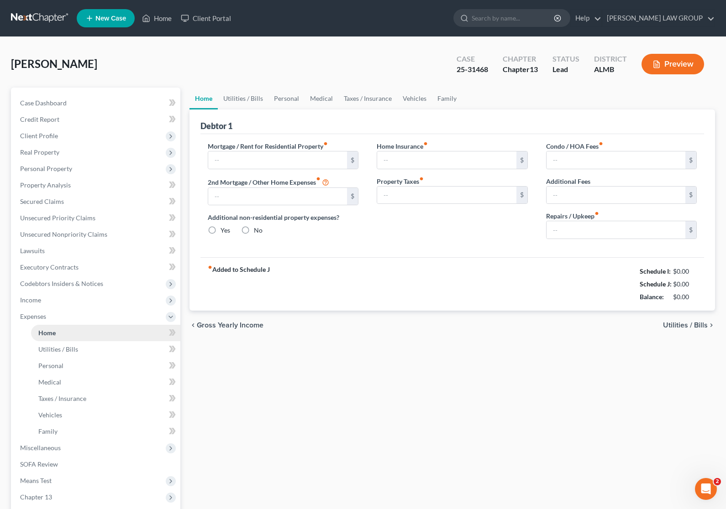
type input "338.22"
type input "0.00"
radio input "true"
type input "0.00"
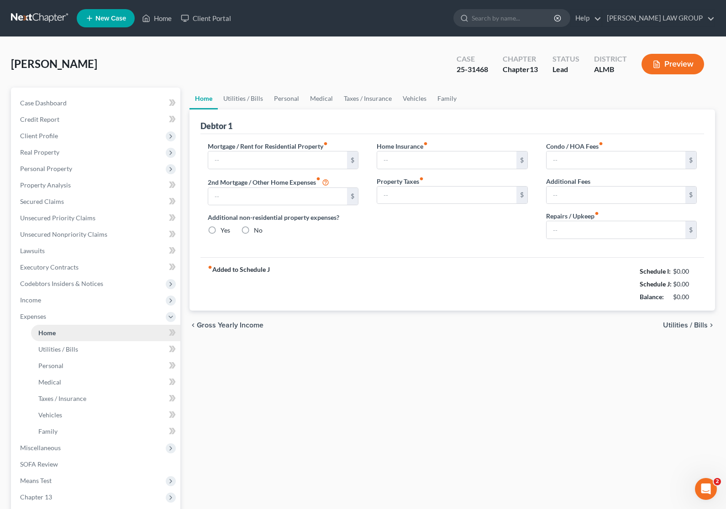
type input "0.00"
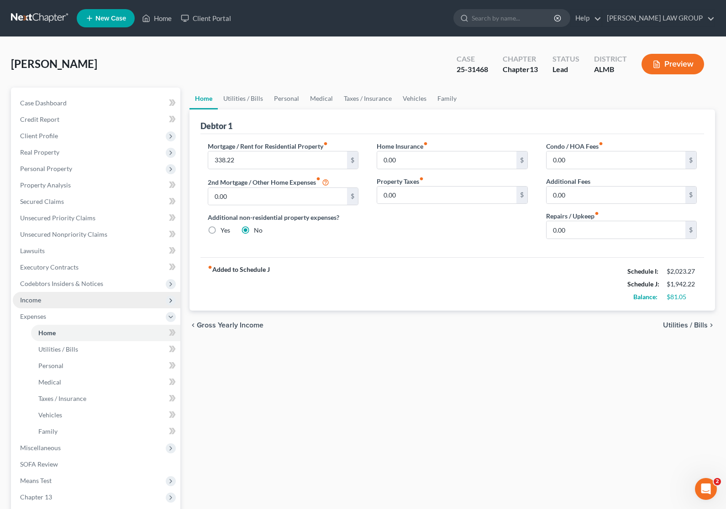
click at [42, 301] on span "Income" at bounding box center [97, 300] width 168 height 16
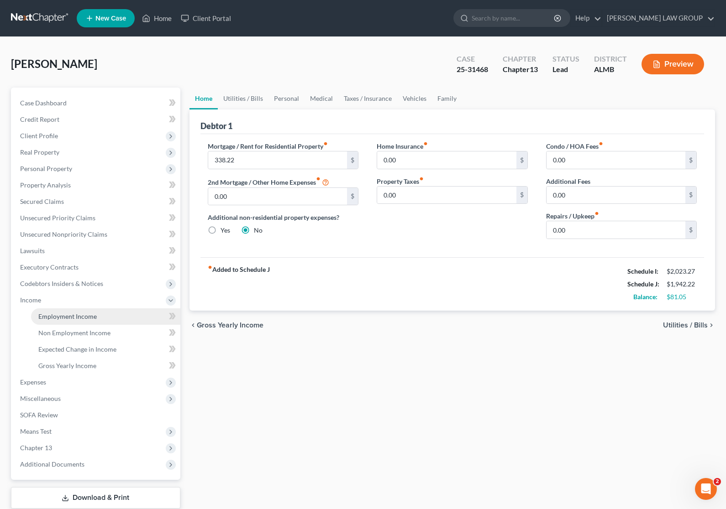
click at [56, 316] on span "Employment Income" at bounding box center [67, 317] width 58 height 8
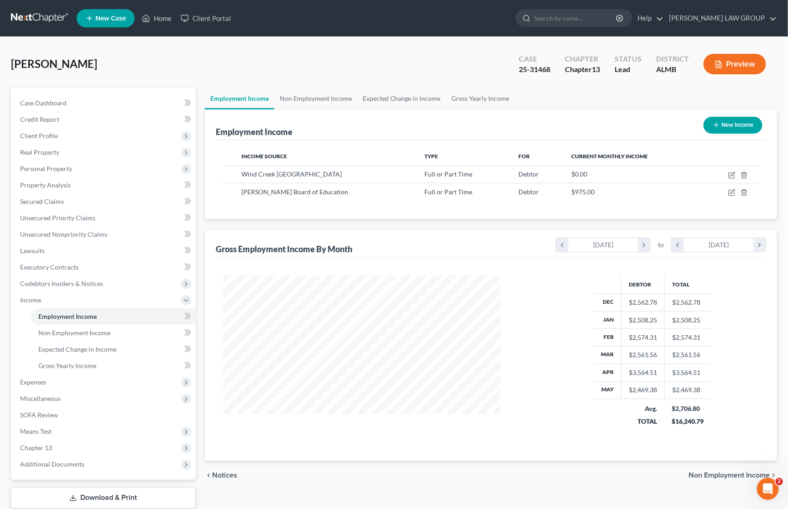
scroll to position [164, 323]
click at [64, 385] on span "Expenses" at bounding box center [104, 382] width 183 height 16
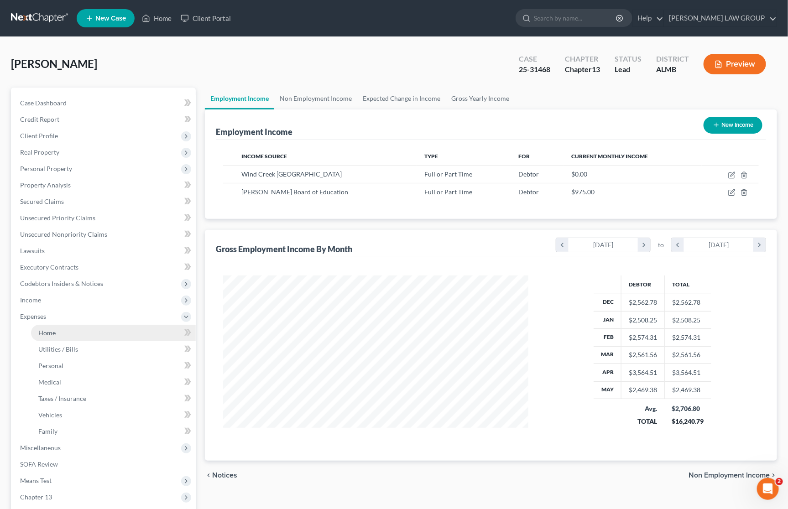
click at [104, 331] on link "Home" at bounding box center [113, 333] width 165 height 16
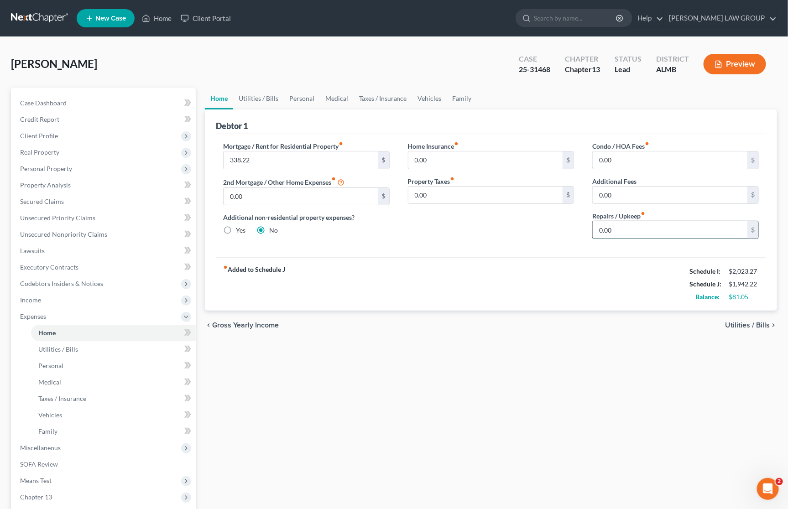
click at [662, 231] on input "0.00" at bounding box center [670, 229] width 155 height 17
type input "185"
click at [87, 352] on link "Utilities / Bills" at bounding box center [113, 349] width 165 height 16
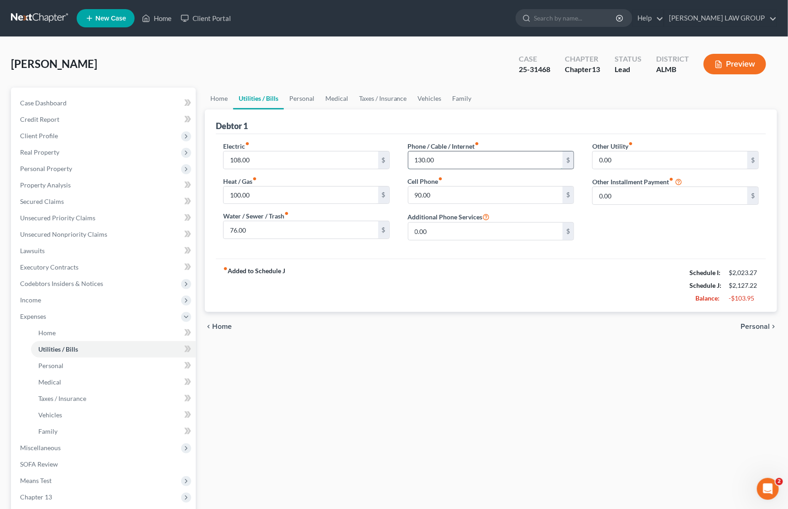
click at [462, 157] on input "130.00" at bounding box center [486, 160] width 155 height 17
type input "136"
click at [62, 363] on span "Personal" at bounding box center [50, 366] width 25 height 8
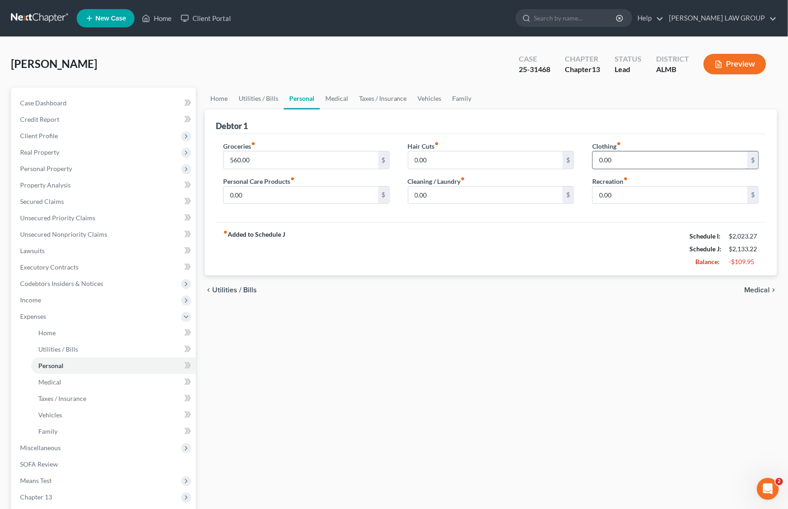
click at [630, 160] on input "0.00" at bounding box center [670, 160] width 155 height 17
type input "150"
click at [121, 380] on link "Medical" at bounding box center [113, 382] width 165 height 16
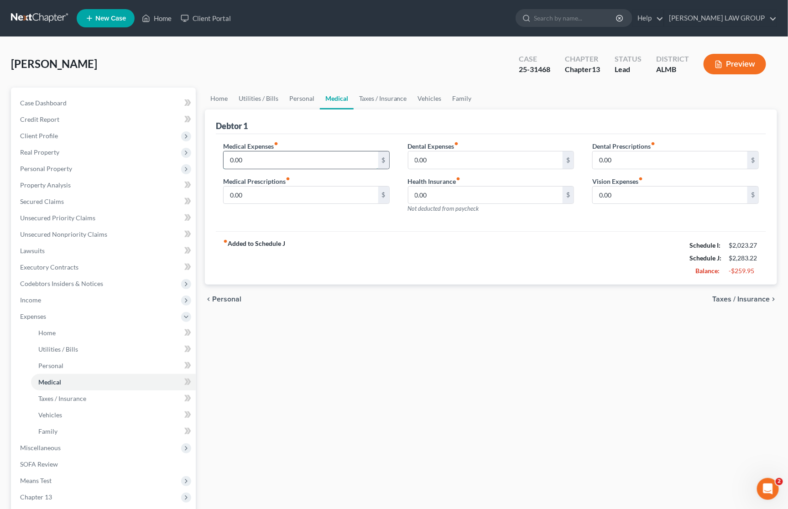
click at [272, 157] on input "0.00" at bounding box center [301, 160] width 155 height 17
type input "30"
click at [72, 416] on link "Vehicles" at bounding box center [113, 415] width 165 height 16
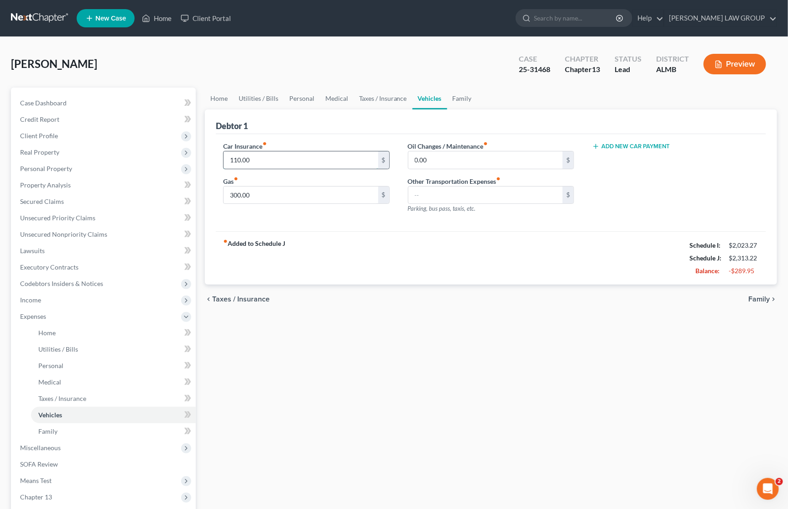
click at [285, 160] on input "110.00" at bounding box center [301, 160] width 155 height 17
click at [333, 299] on div "chevron_left Taxes / Insurance Family chevron_right" at bounding box center [491, 299] width 572 height 29
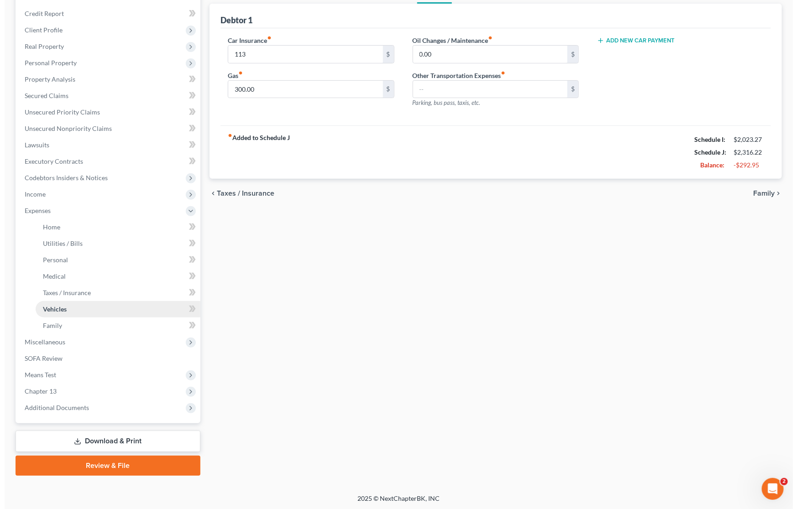
scroll to position [106, 0]
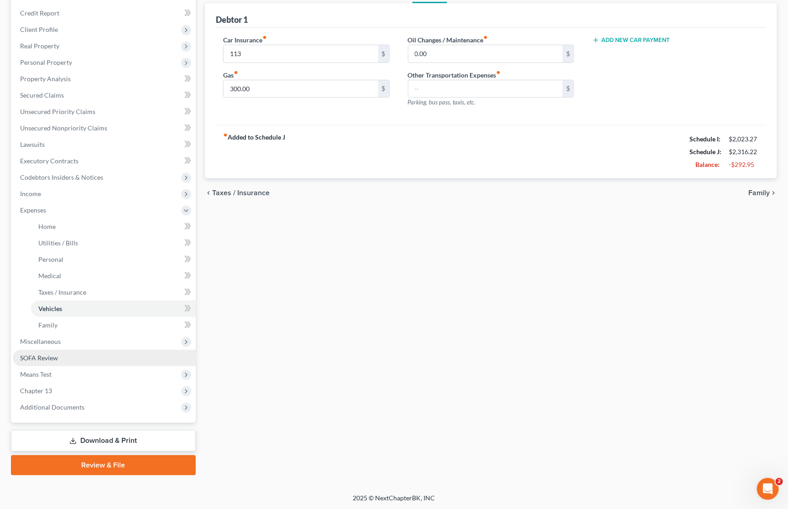
click at [103, 352] on link "SOFA Review" at bounding box center [104, 358] width 183 height 16
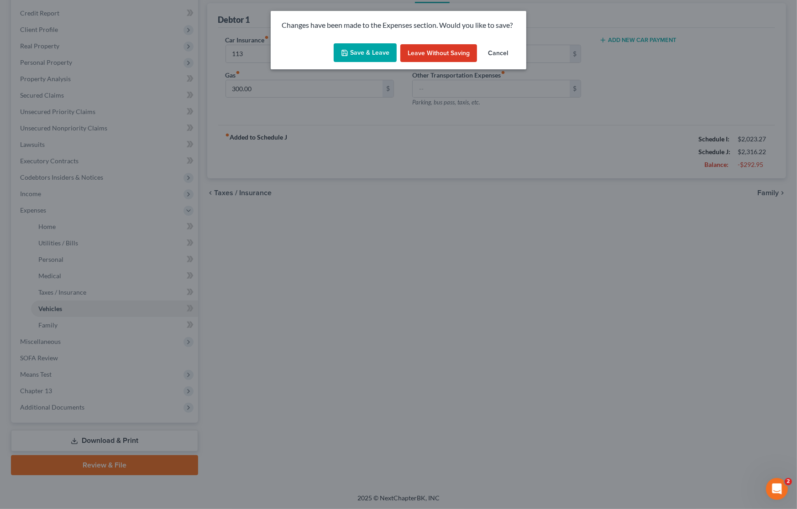
click at [377, 48] on button "Save & Leave" at bounding box center [365, 52] width 63 height 19
type input "113.00"
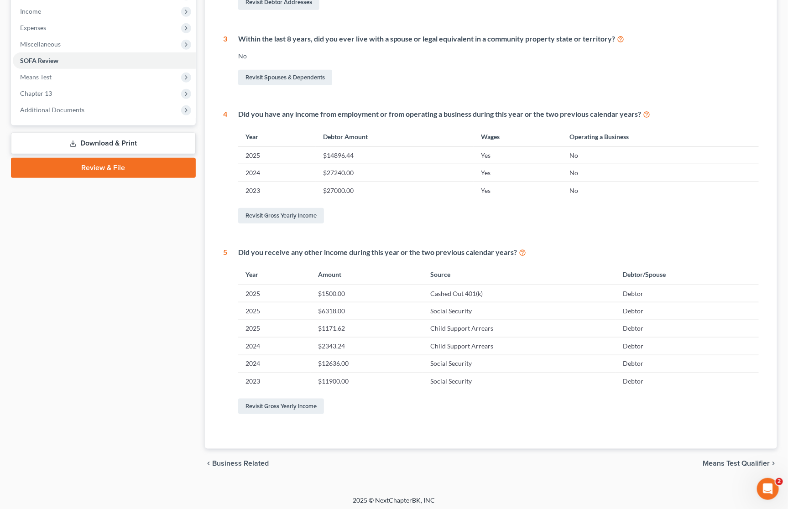
scroll to position [293, 0]
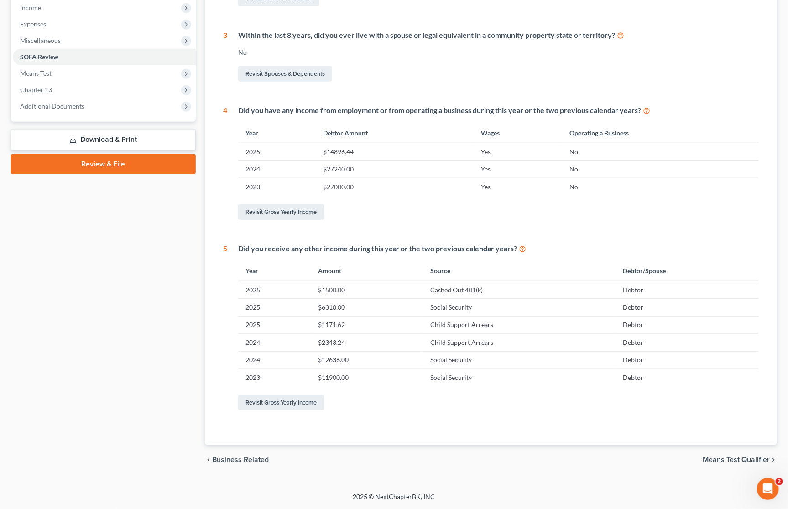
click at [146, 142] on link "Download & Print" at bounding box center [103, 139] width 185 height 21
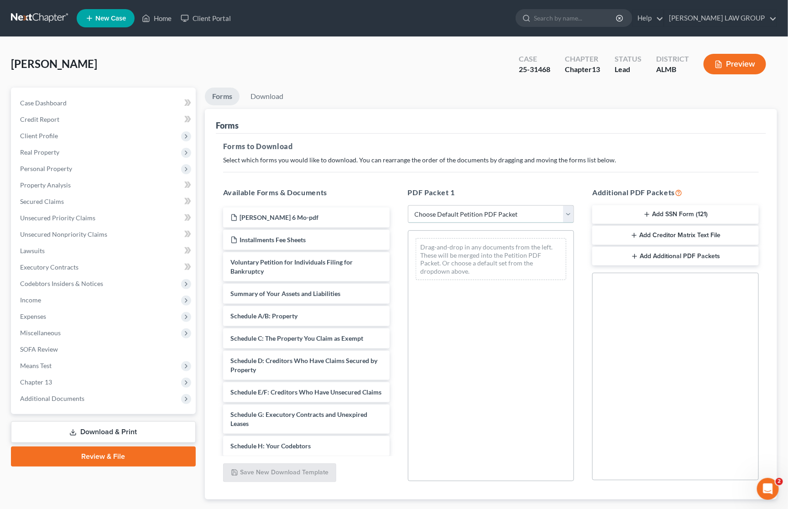
click at [472, 213] on select "Choose Default Petition PDF Packet Complete Bankruptcy Petition (all forms and …" at bounding box center [491, 214] width 167 height 18
select select "2"
click at [408, 205] on select "Choose Default Petition PDF Packet Complete Bankruptcy Petition (all forms and …" at bounding box center [491, 214] width 167 height 18
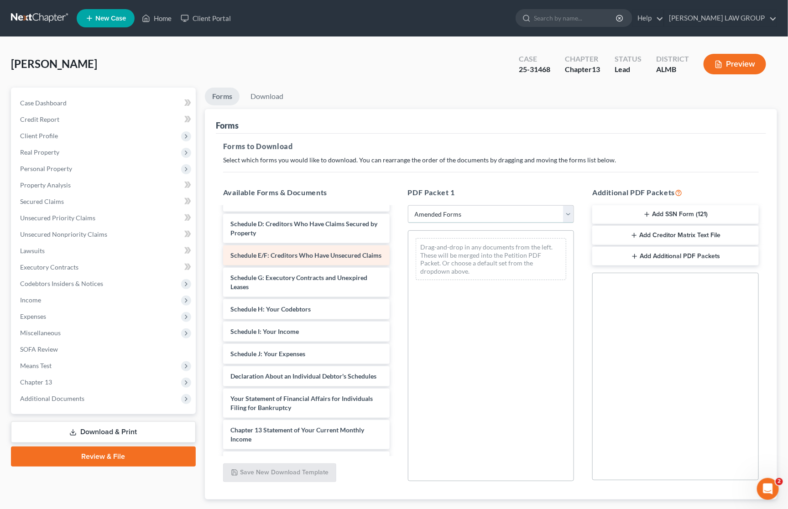
scroll to position [114, 0]
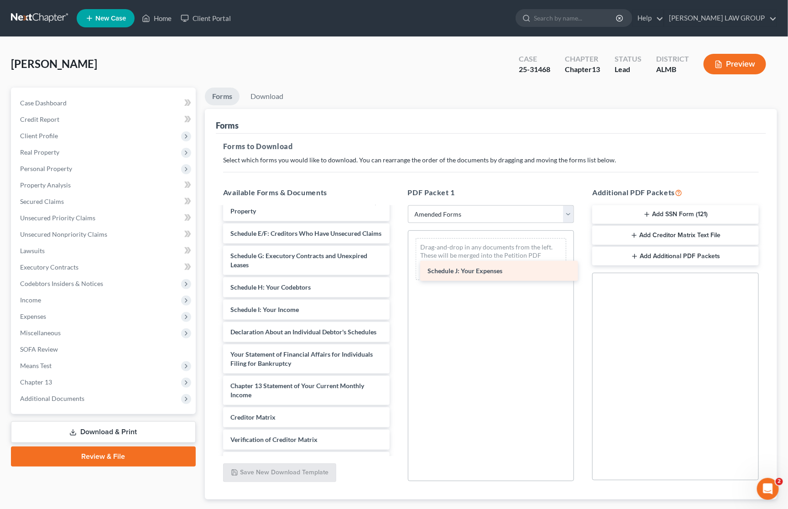
drag, startPoint x: 280, startPoint y: 344, endPoint x: 470, endPoint y: 262, distance: 207.0
click at [397, 262] on div "Schedule J: Your Expenses Voluntary Petition for Individuals Filing for Bankrup…" at bounding box center [306, 299] width 181 height 410
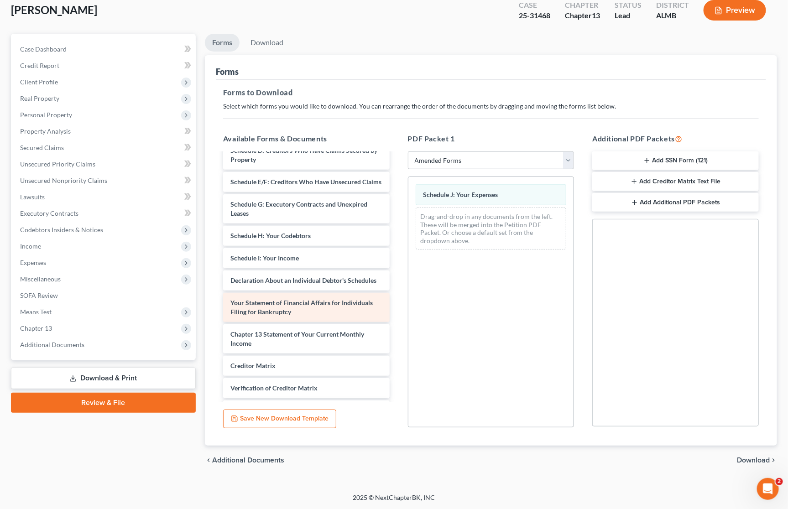
scroll to position [0, 0]
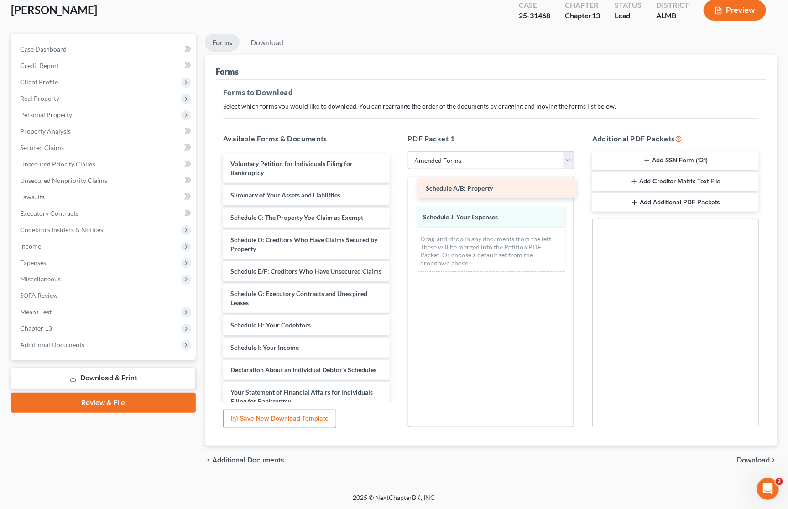
drag, startPoint x: 280, startPoint y: 218, endPoint x: 475, endPoint y: 189, distance: 197.4
click at [397, 189] on div "Schedule A/B: Property Voluntary Petition for Individuals Filing for Bankruptcy…" at bounding box center [306, 348] width 181 height 388
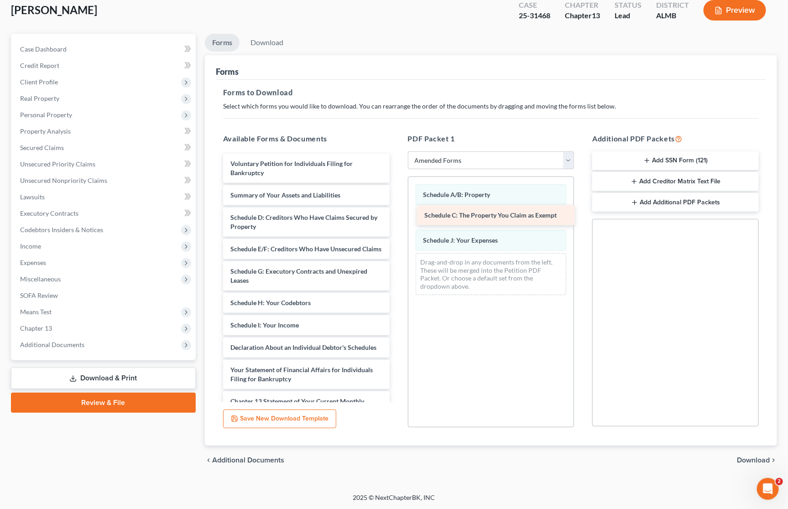
drag, startPoint x: 304, startPoint y: 219, endPoint x: 498, endPoint y: 218, distance: 194.0
click at [397, 218] on div "Schedule C: The Property You Claim as Exempt Voluntary Petition for Individuals…" at bounding box center [306, 337] width 181 height 366
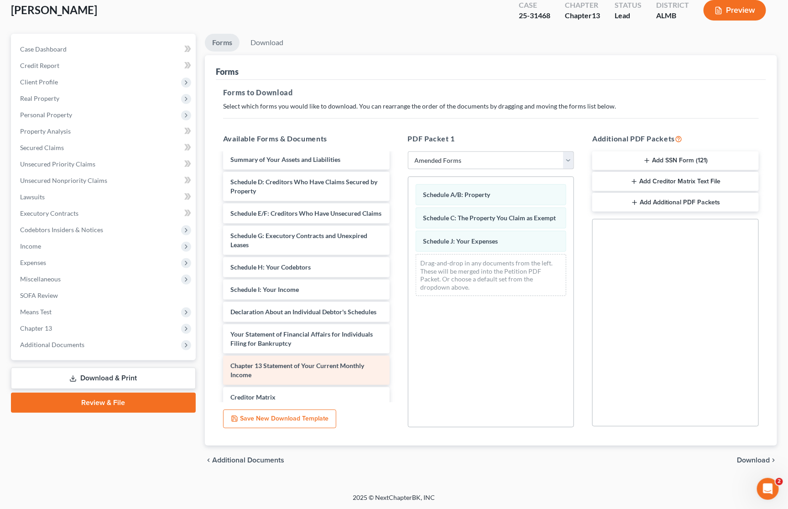
scroll to position [137, 0]
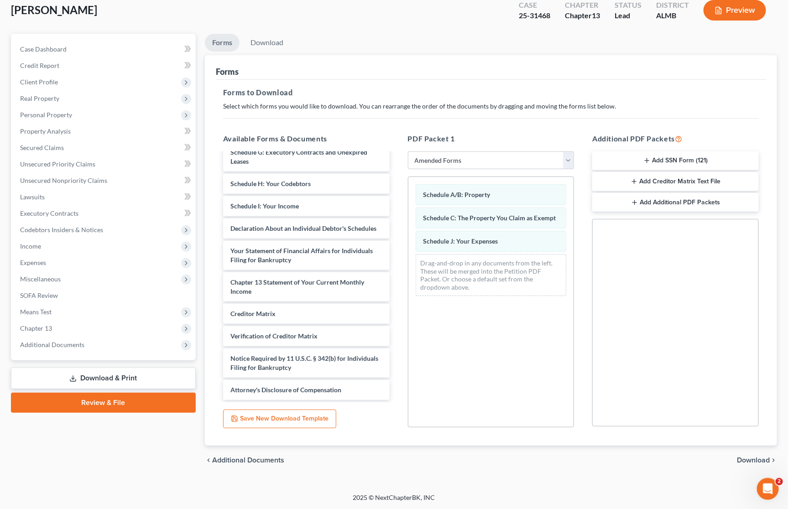
click at [734, 457] on span "Download" at bounding box center [753, 460] width 33 height 7
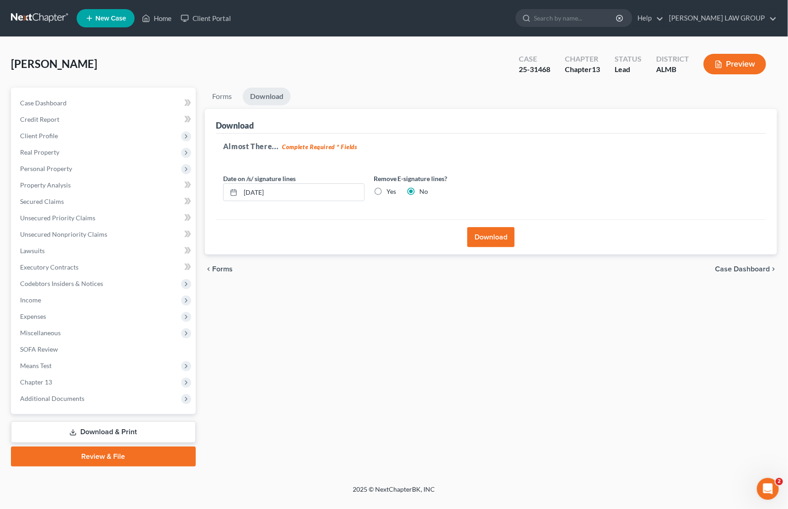
scroll to position [0, 0]
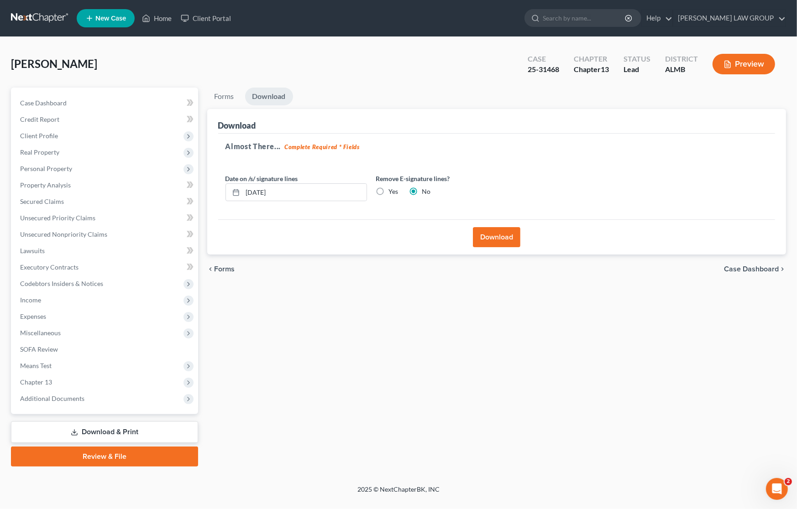
click at [492, 234] on button "Download" at bounding box center [496, 237] width 47 height 20
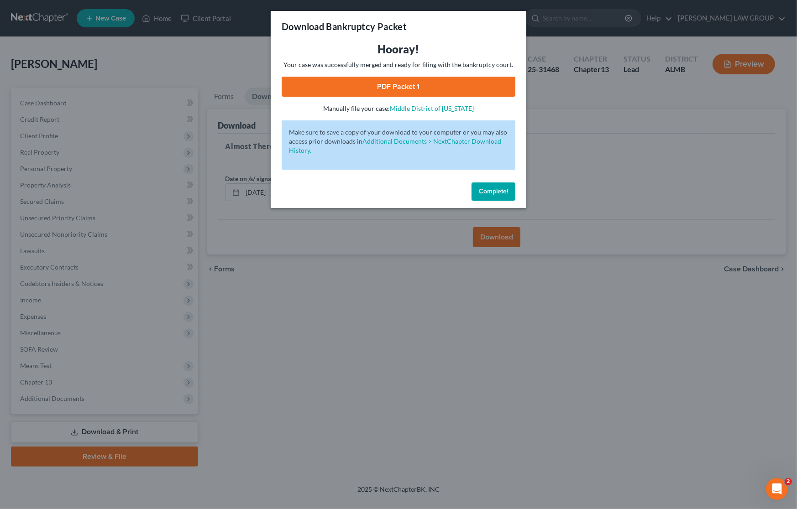
click at [347, 85] on link "PDF Packet 1" at bounding box center [399, 87] width 234 height 20
click at [587, 181] on div "Download Bankruptcy Packet Hooray! Your case was successfully merged and ready …" at bounding box center [398, 254] width 797 height 509
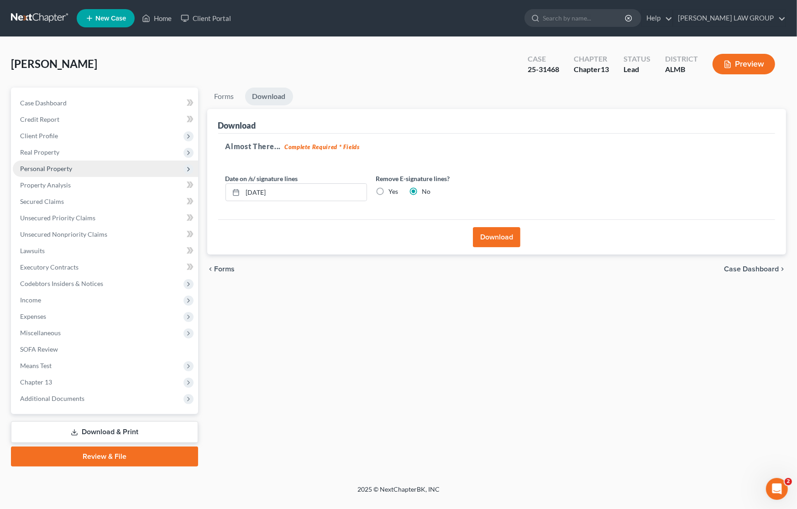
click at [44, 168] on span "Personal Property" at bounding box center [46, 169] width 52 height 8
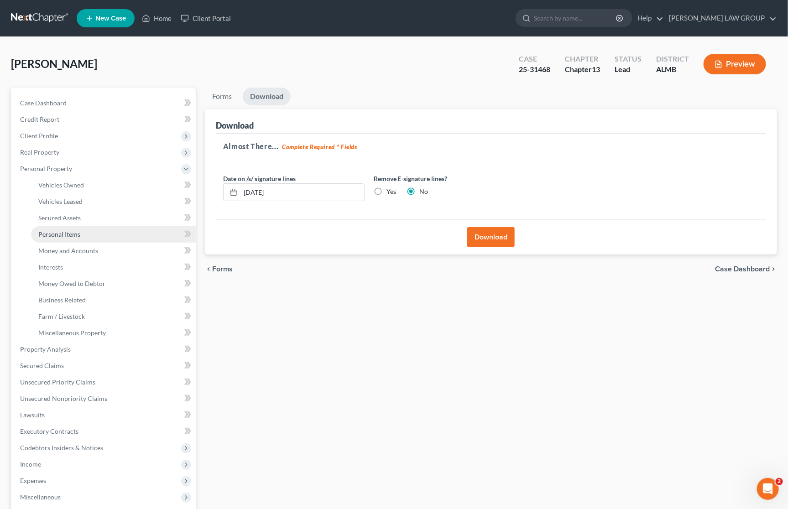
click at [80, 237] on link "Personal Items" at bounding box center [113, 234] width 165 height 16
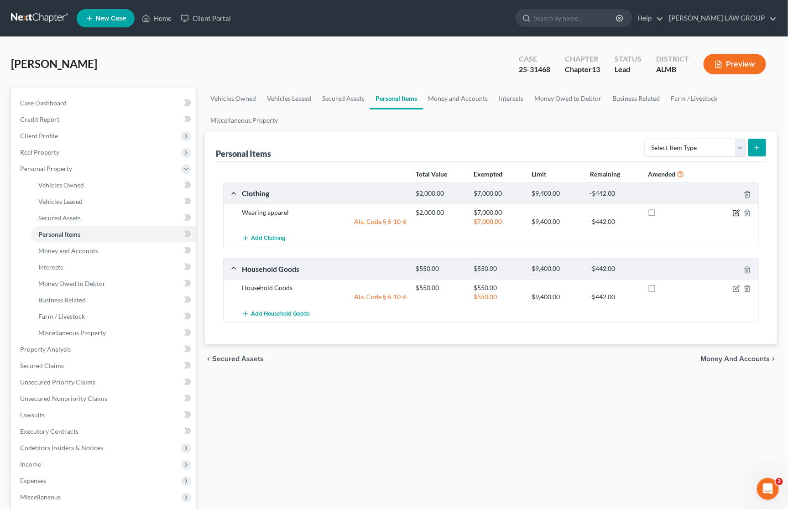
click at [734, 211] on icon "button" at bounding box center [736, 213] width 7 height 7
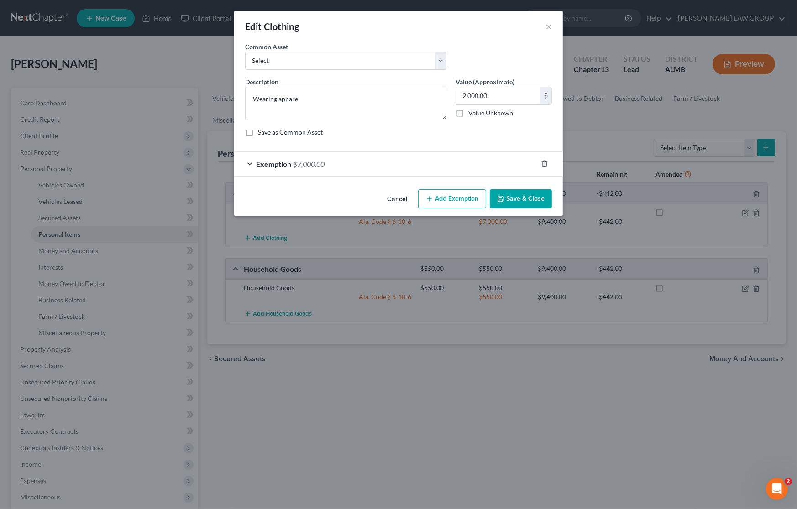
click at [418, 165] on div "Exemption $7,000.00" at bounding box center [385, 164] width 303 height 24
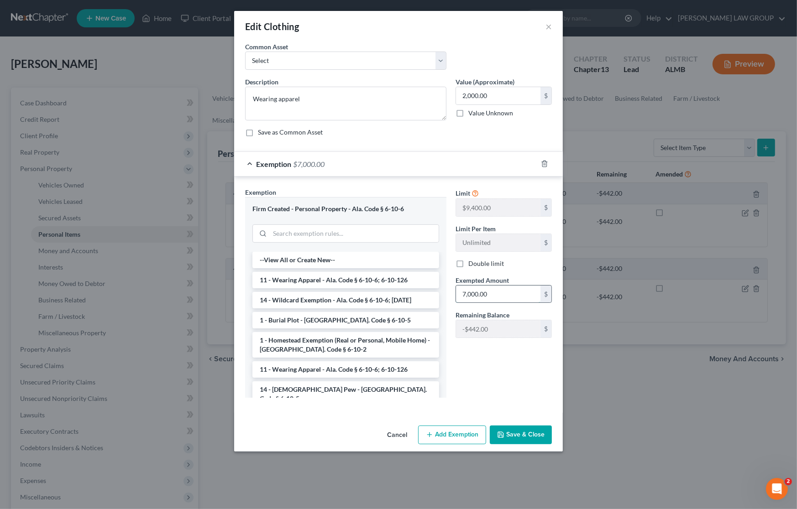
click at [505, 294] on input "7,000.00" at bounding box center [498, 294] width 84 height 17
type input "2,000"
click at [515, 435] on button "Save & Close" at bounding box center [521, 435] width 62 height 19
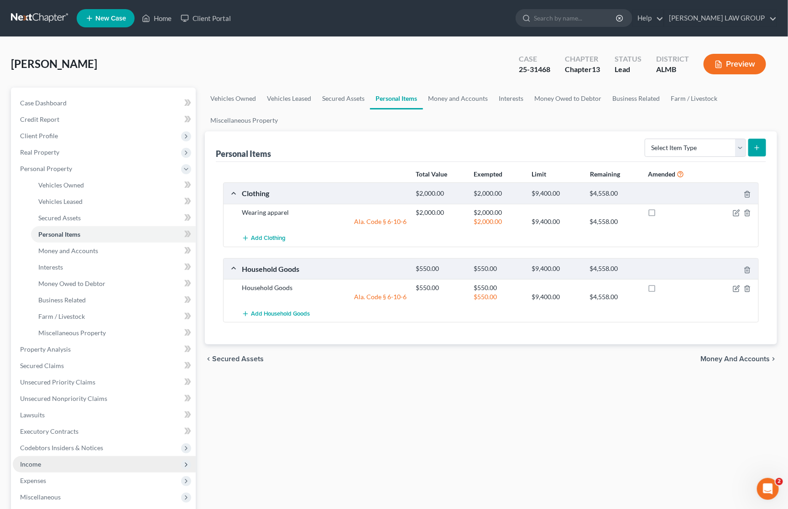
scroll to position [156, 0]
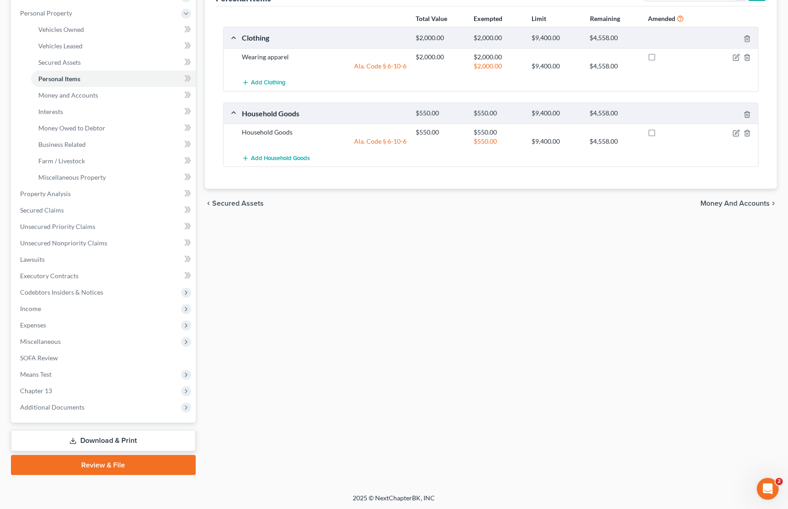
click at [142, 441] on link "Download & Print" at bounding box center [103, 440] width 185 height 21
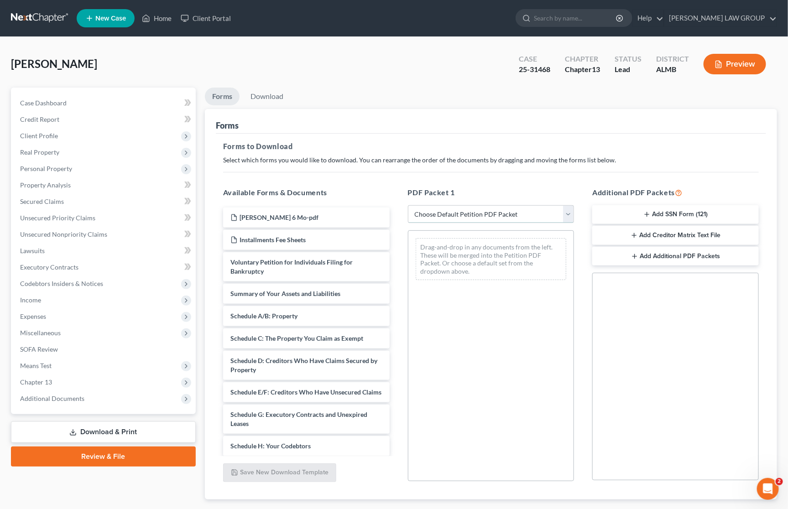
click at [496, 213] on select "Choose Default Petition PDF Packet Complete Bankruptcy Petition (all forms and …" at bounding box center [491, 214] width 167 height 18
select select "2"
click at [408, 205] on select "Choose Default Petition PDF Packet Complete Bankruptcy Petition (all forms and …" at bounding box center [491, 214] width 167 height 18
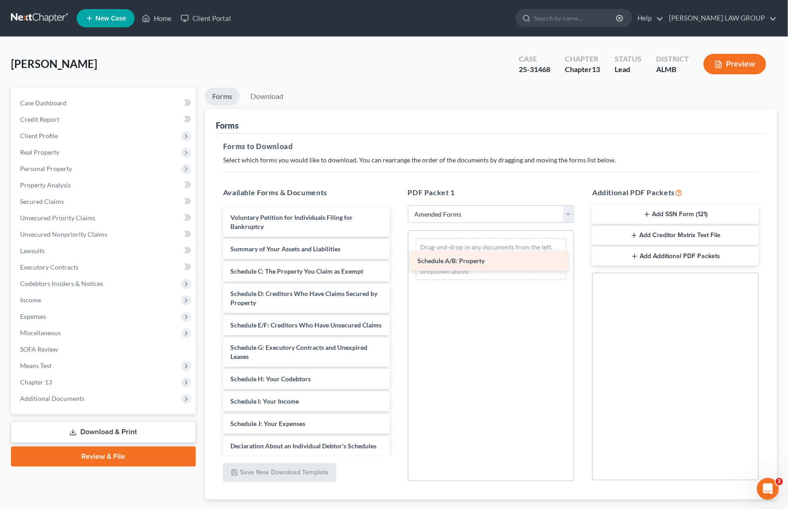
drag, startPoint x: 311, startPoint y: 269, endPoint x: 457, endPoint y: 256, distance: 146.7
click at [397, 247] on div "Schedule A/B: Property Voluntary Petition for Individuals Filing for Bankruptcy…" at bounding box center [306, 413] width 181 height 410
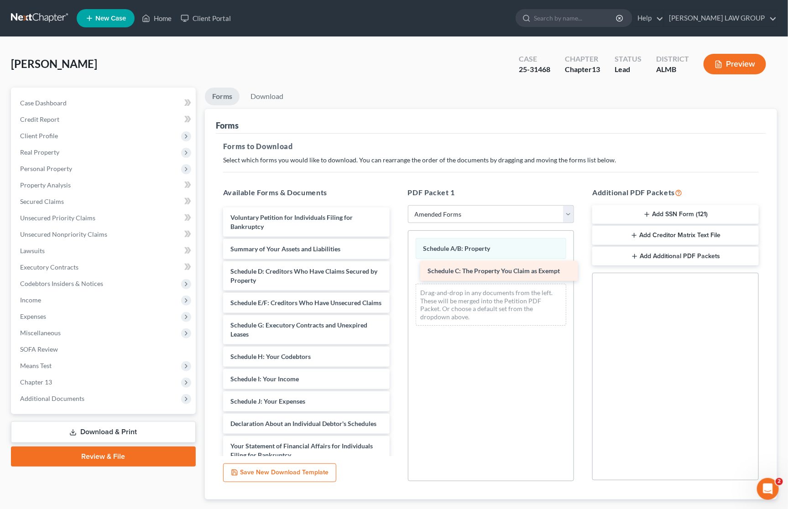
drag, startPoint x: 277, startPoint y: 270, endPoint x: 474, endPoint y: 270, distance: 196.7
click at [397, 270] on div "Schedule C: The Property You Claim as Exempt Voluntary Petition for Individuals…" at bounding box center [306, 402] width 181 height 388
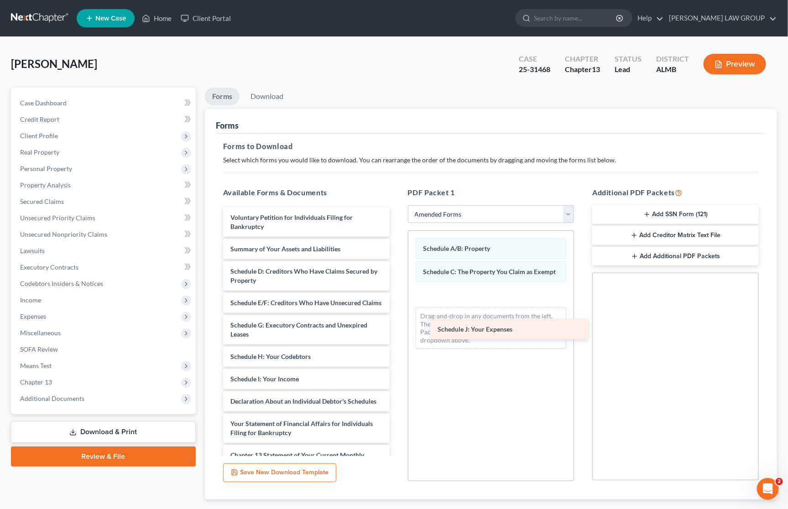
drag, startPoint x: 291, startPoint y: 413, endPoint x: 498, endPoint y: 331, distance: 222.5
click at [397, 331] on div "Schedule J: Your Expenses Voluntary Petition for Individuals Filing for Bankrup…" at bounding box center [306, 391] width 181 height 366
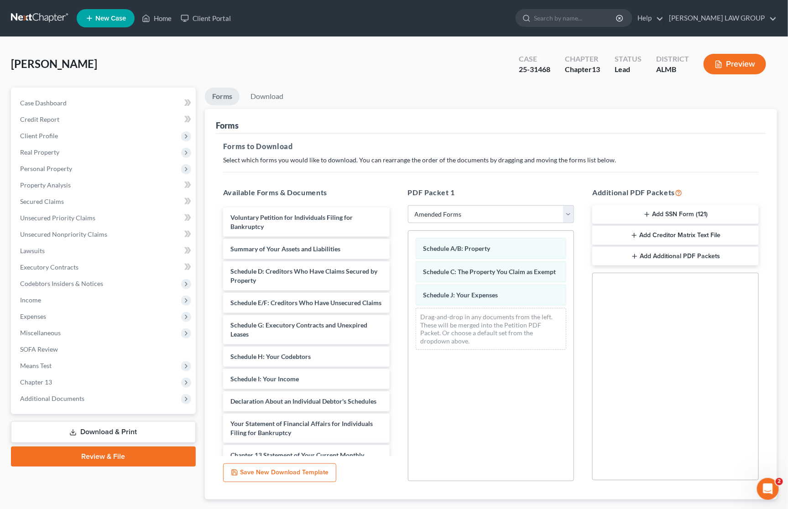
scroll to position [54, 0]
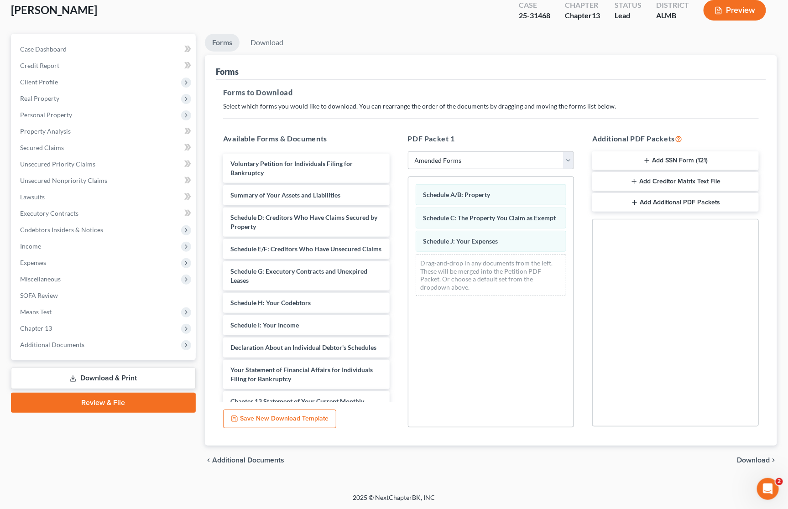
click at [734, 457] on span "Download" at bounding box center [753, 460] width 33 height 7
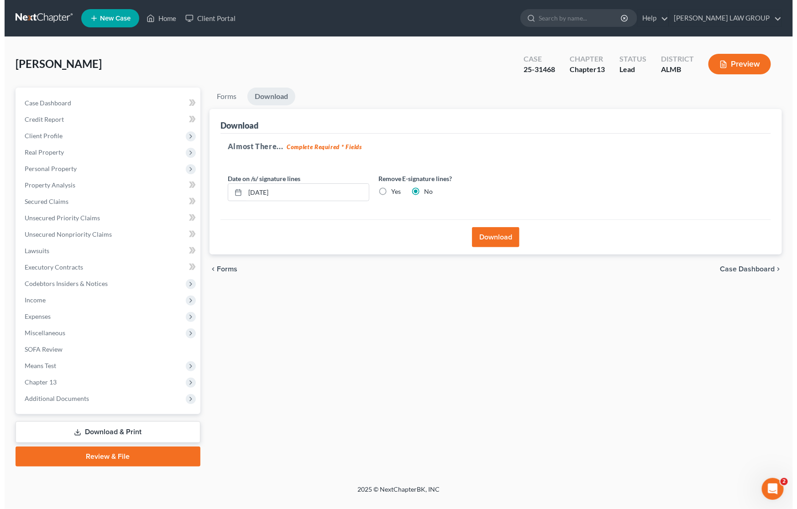
scroll to position [0, 0]
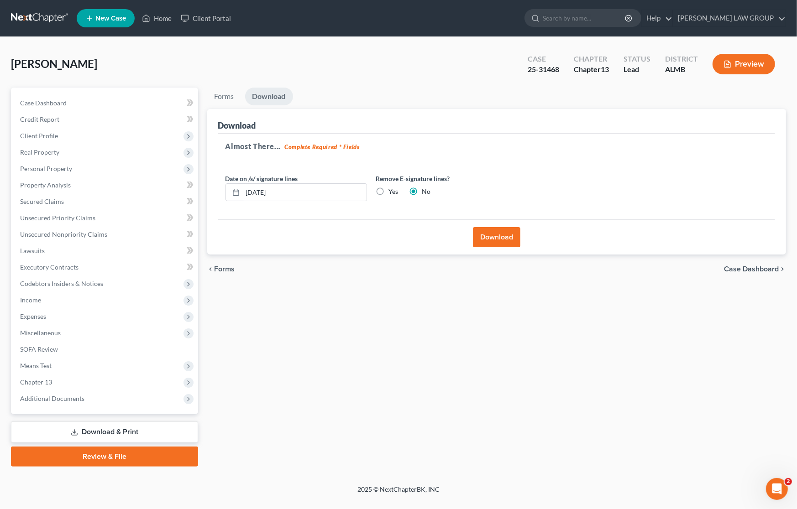
click at [500, 236] on button "Download" at bounding box center [496, 237] width 47 height 20
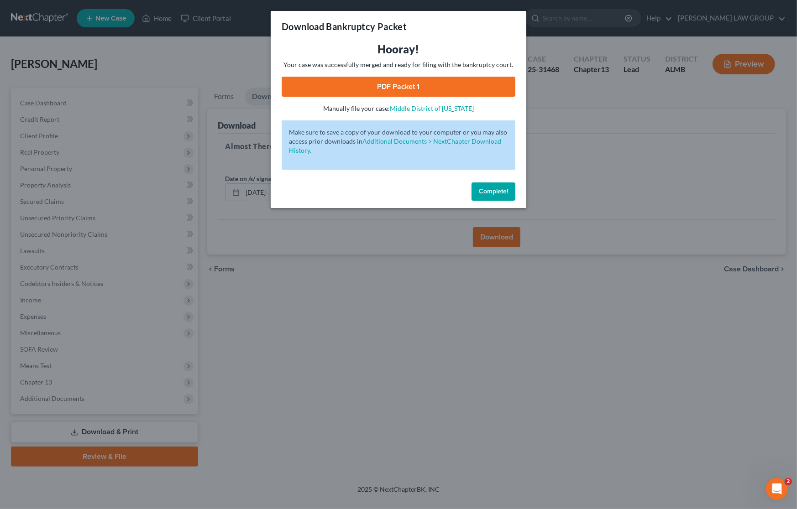
click at [354, 87] on link "PDF Packet 1" at bounding box center [399, 87] width 234 height 20
